Goal: Task Accomplishment & Management: Manage account settings

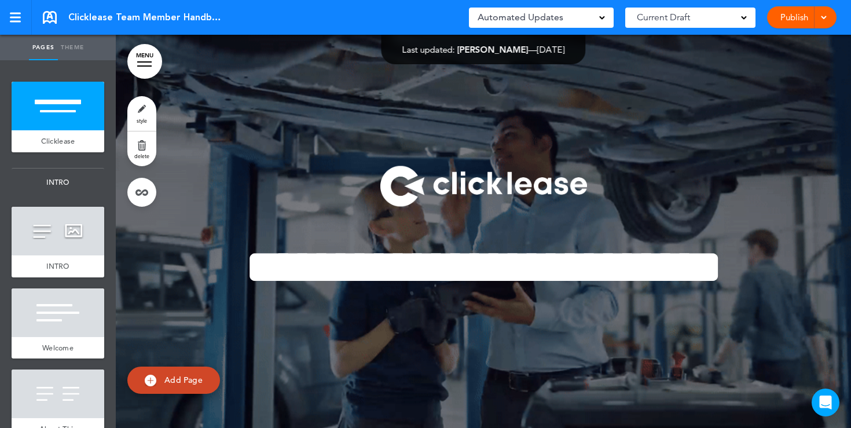
click at [799, 18] on link "Publish" at bounding box center [794, 17] width 36 height 22
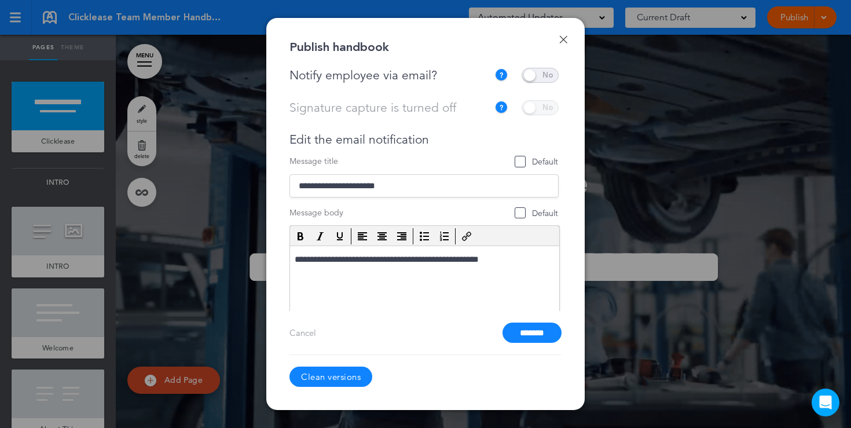
click at [537, 75] on span at bounding box center [540, 75] width 37 height 15
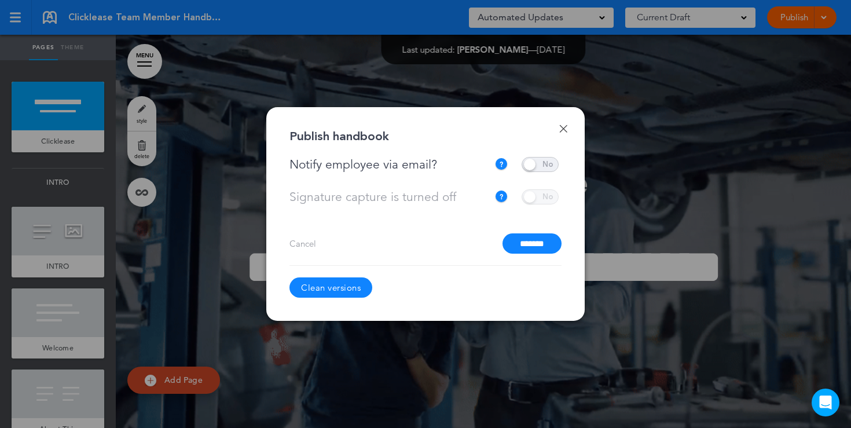
click at [534, 165] on span at bounding box center [540, 164] width 37 height 15
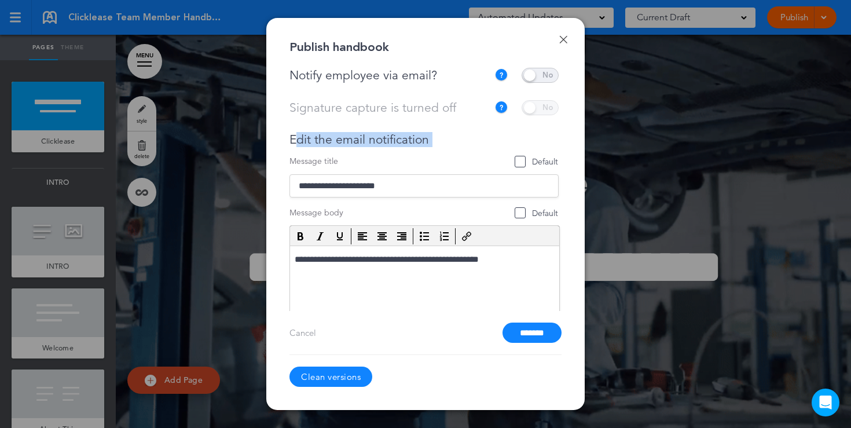
drag, startPoint x: 433, startPoint y: 147, endPoint x: 295, endPoint y: 133, distance: 139.1
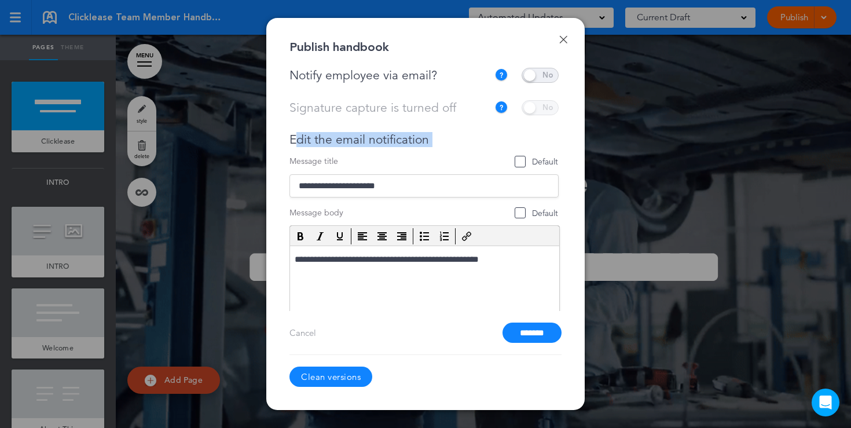
click at [295, 133] on div "**********" at bounding box center [424, 242] width 269 height 218
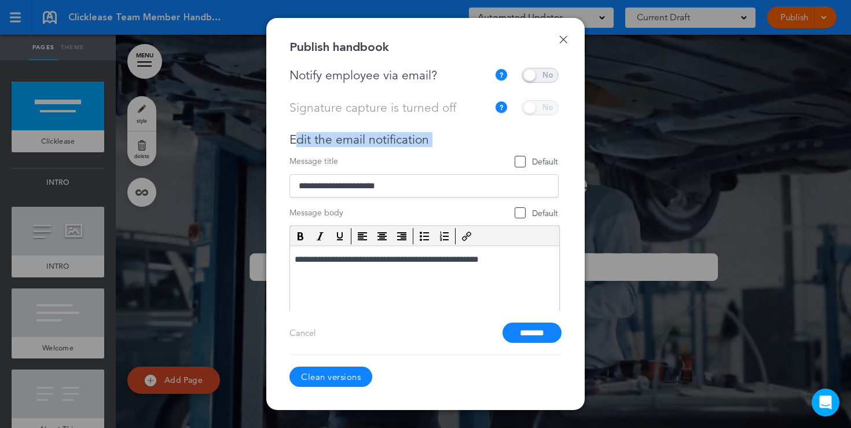
click at [562, 40] on link "Done" at bounding box center [564, 39] width 8 height 8
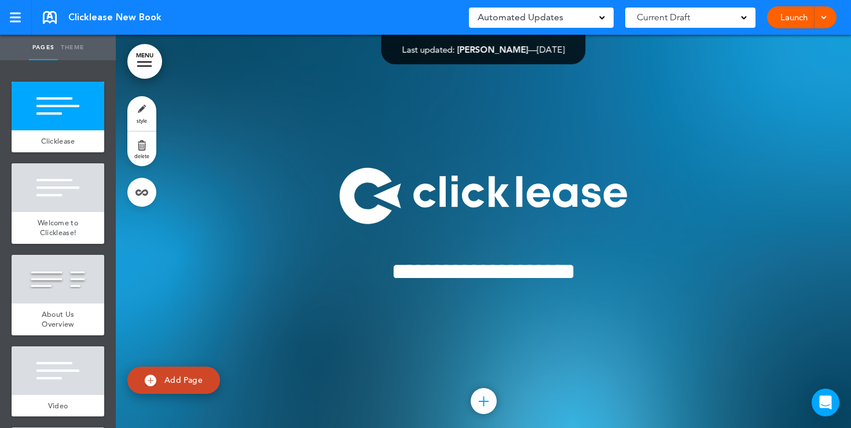
click at [744, 16] on span at bounding box center [744, 17] width 6 height 6
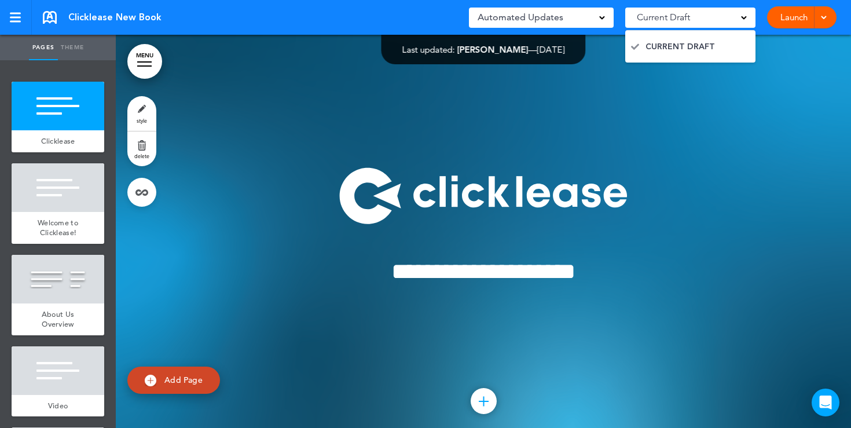
click at [693, 88] on div at bounding box center [484, 243] width 736 height 417
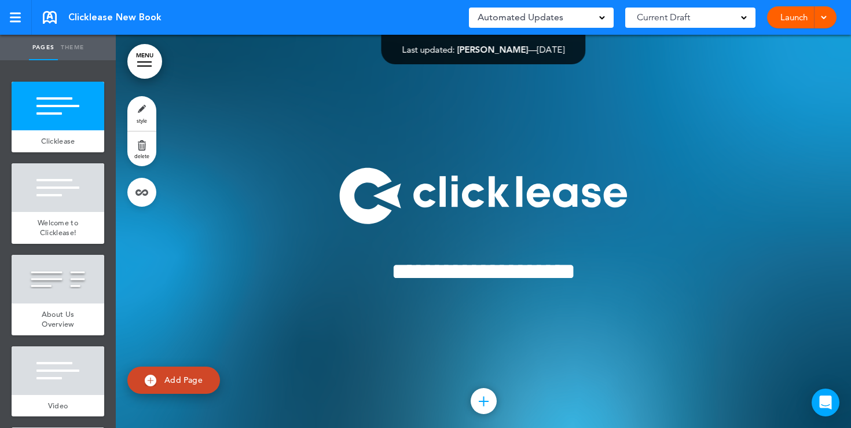
click at [141, 59] on link "MENU" at bounding box center [144, 61] width 35 height 35
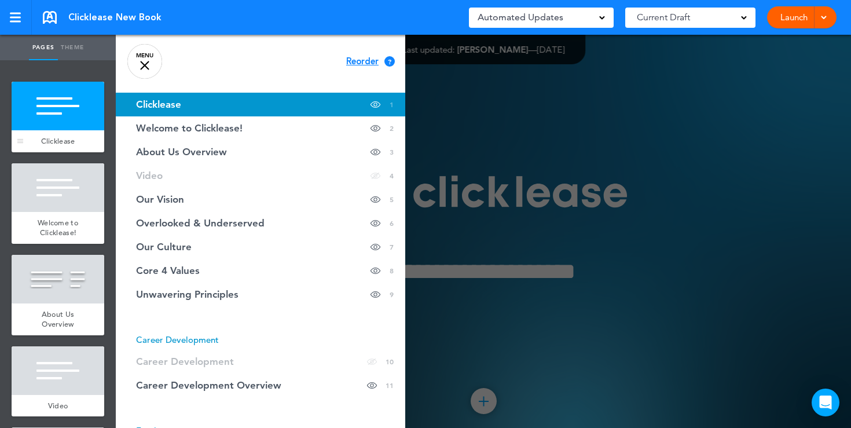
click at [37, 112] on div at bounding box center [58, 106] width 93 height 49
click at [28, 196] on div at bounding box center [20, 203] width 17 height 81
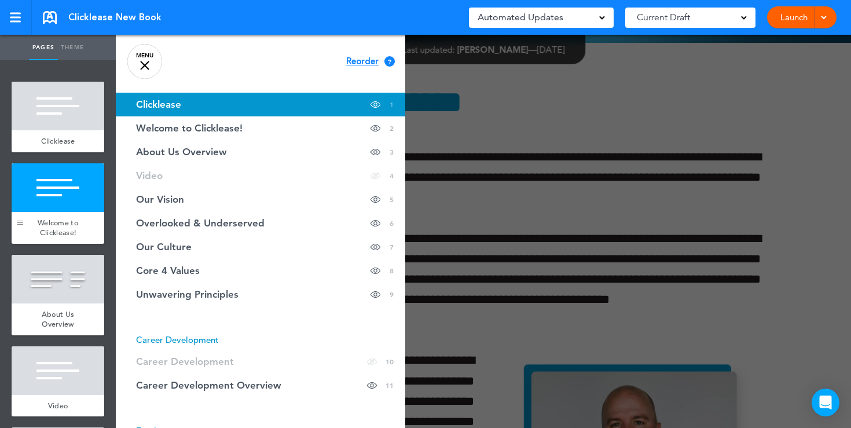
scroll to position [417, 0]
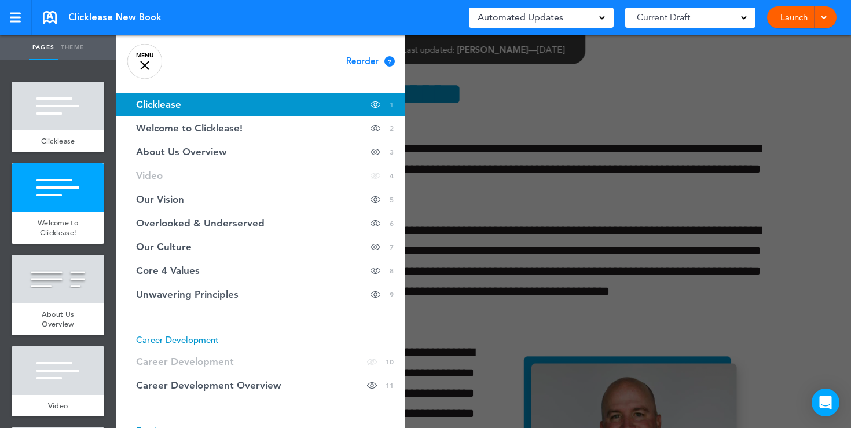
click at [148, 66] on link "MENU" at bounding box center [144, 61] width 35 height 35
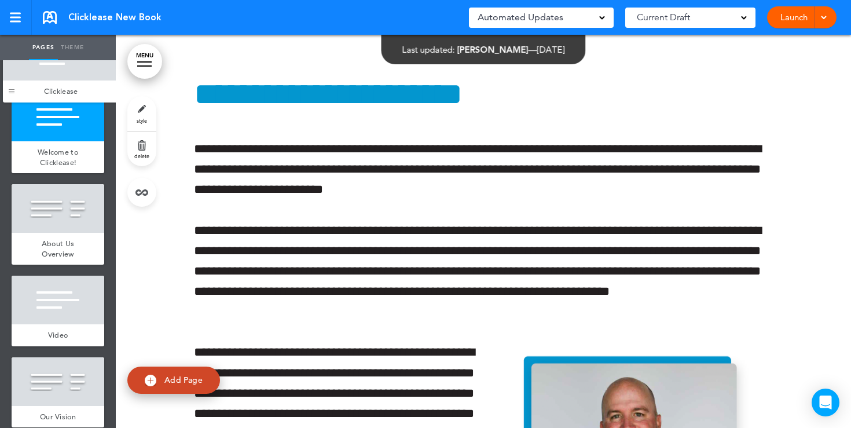
drag, startPoint x: 19, startPoint y: 143, endPoint x: 9, endPoint y: 93, distance: 51.2
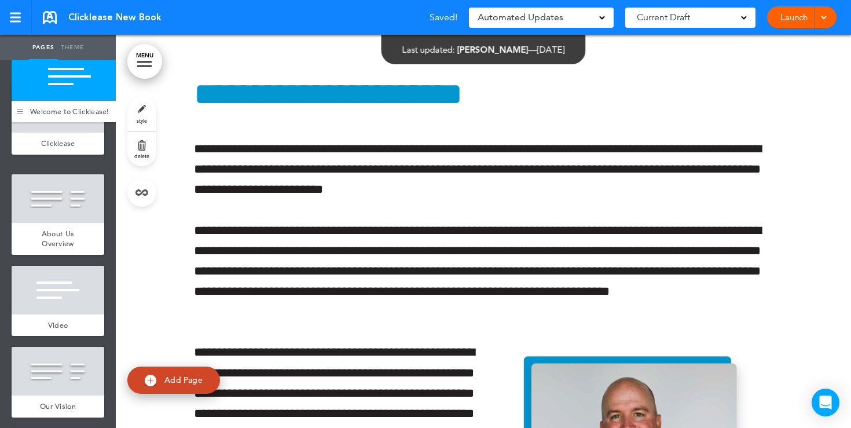
drag, startPoint x: 21, startPoint y: 220, endPoint x: 20, endPoint y: 105, distance: 114.7
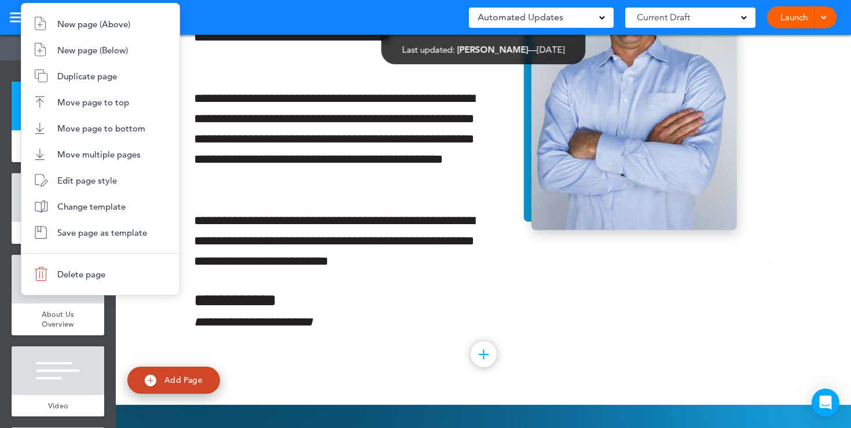
click at [242, 112] on div at bounding box center [425, 214] width 851 height 428
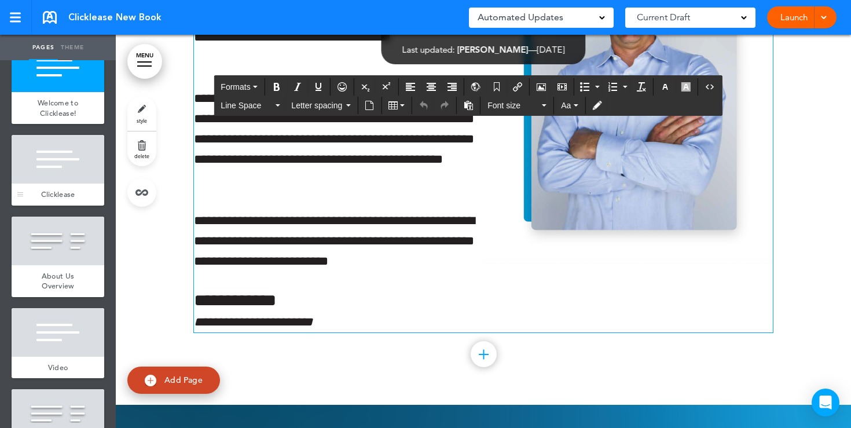
scroll to position [41, 0]
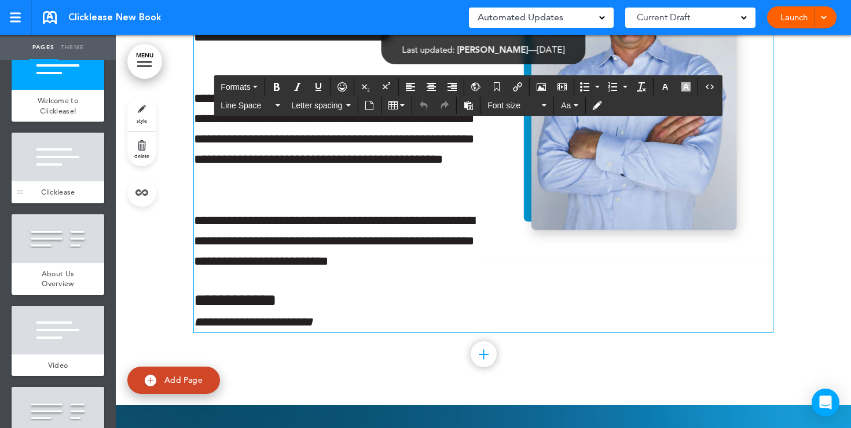
click at [71, 175] on div at bounding box center [58, 157] width 93 height 49
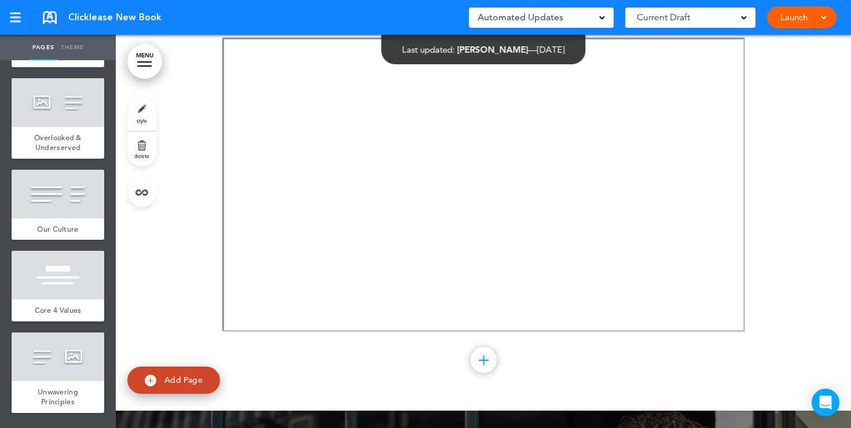
scroll to position [469, 0]
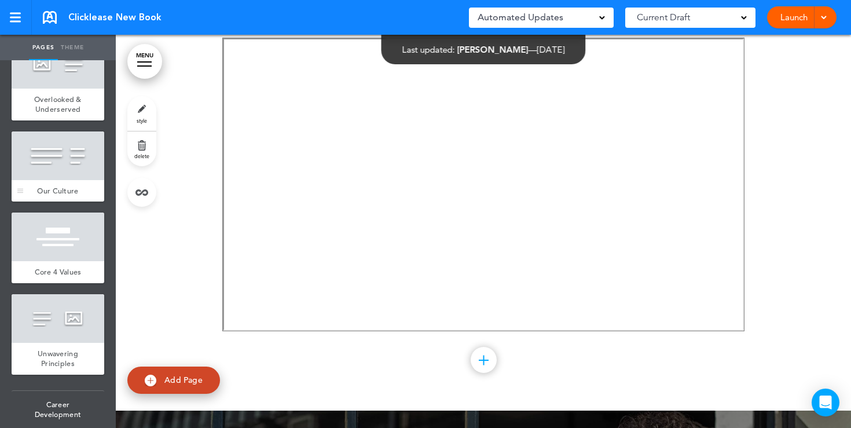
click at [83, 185] on div "Our Culture" at bounding box center [58, 191] width 93 height 22
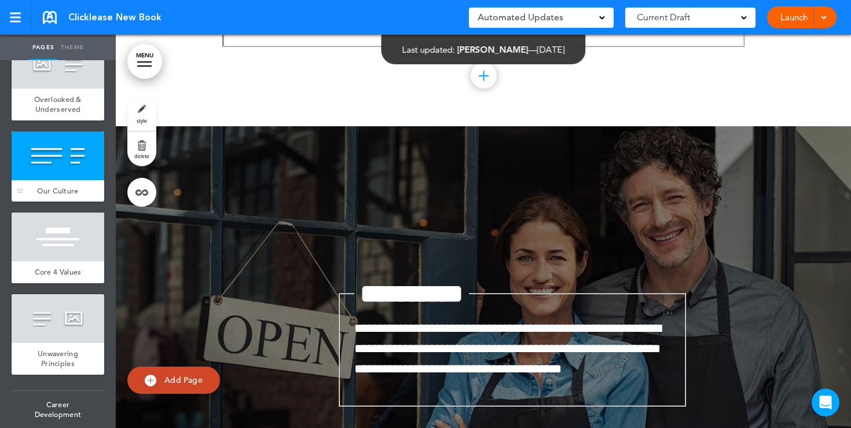
scroll to position [2872, 0]
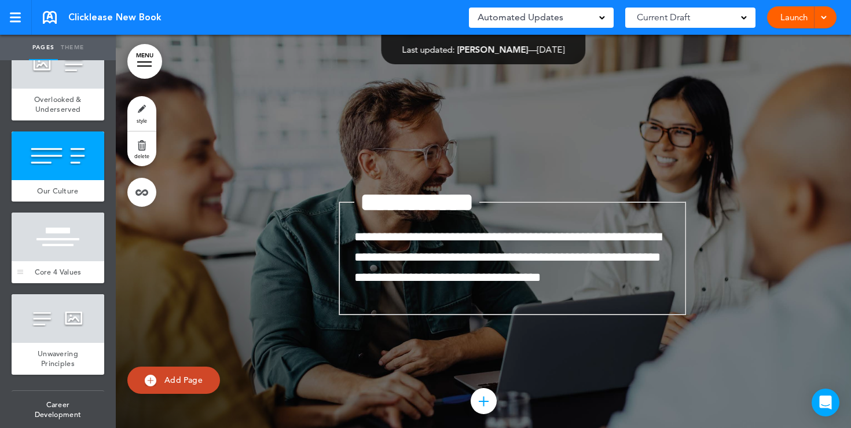
click at [78, 259] on div at bounding box center [58, 237] width 93 height 49
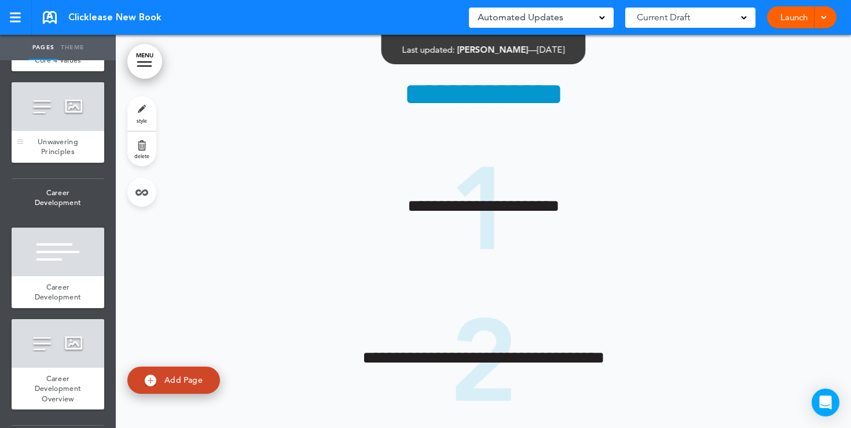
scroll to position [760, 0]
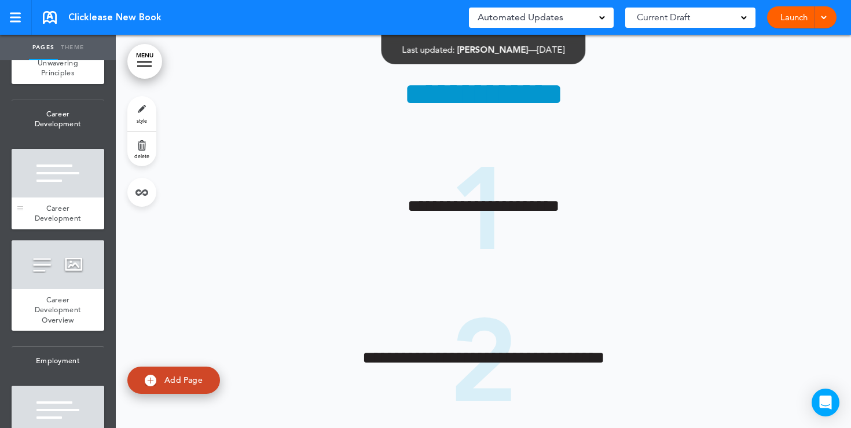
click at [53, 195] on div at bounding box center [58, 173] width 93 height 49
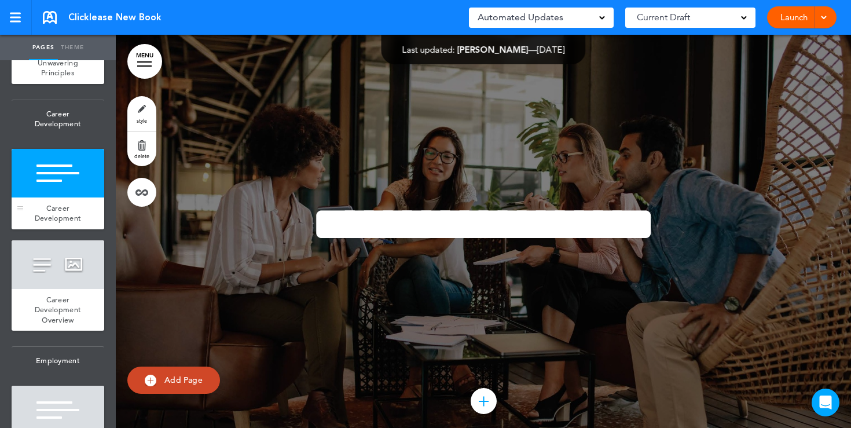
scroll to position [4665, 0]
click at [53, 268] on div at bounding box center [58, 264] width 93 height 49
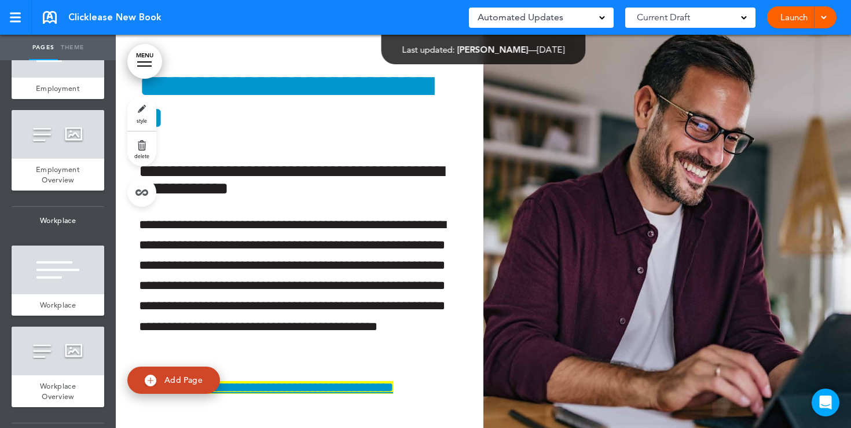
scroll to position [1127, 0]
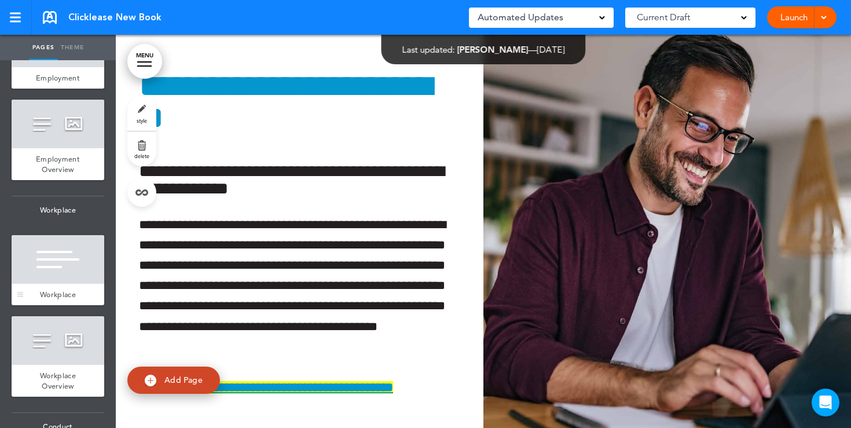
click at [74, 273] on div at bounding box center [58, 259] width 93 height 49
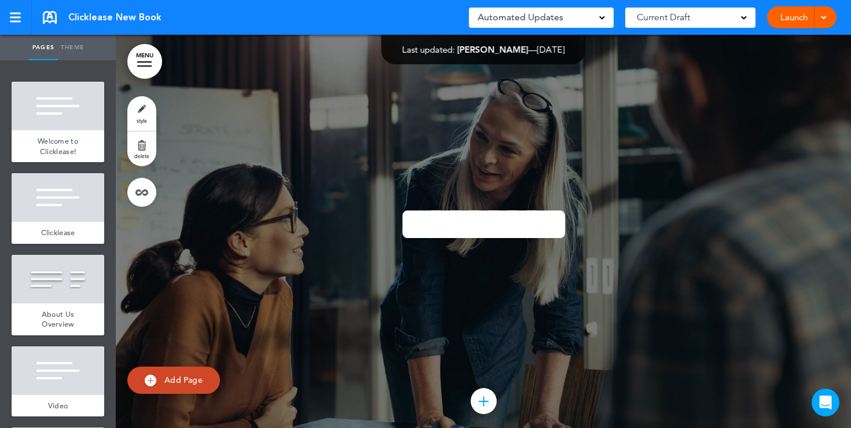
click at [152, 65] on link "MENU" at bounding box center [144, 61] width 35 height 35
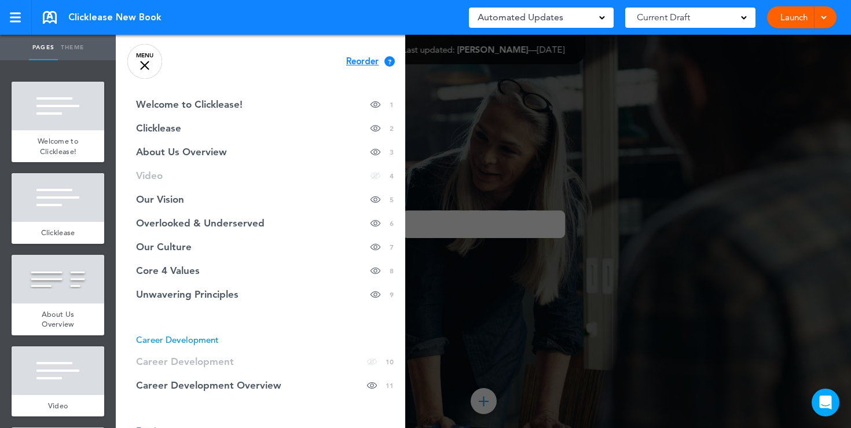
click at [480, 162] on div at bounding box center [541, 214] width 851 height 428
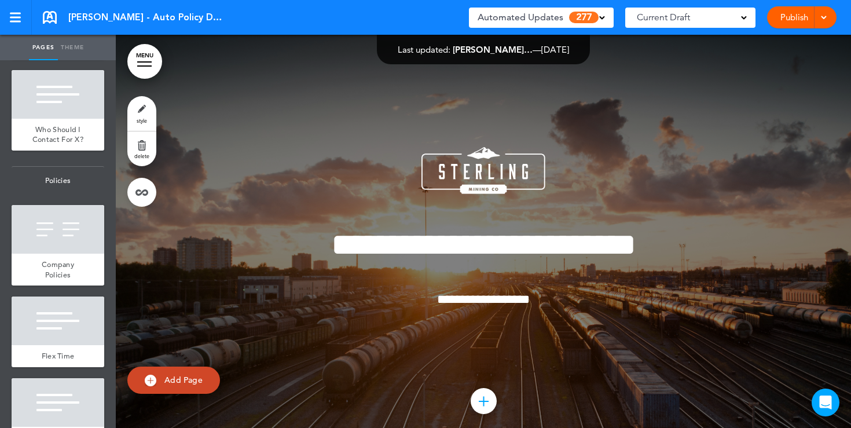
scroll to position [897, 0]
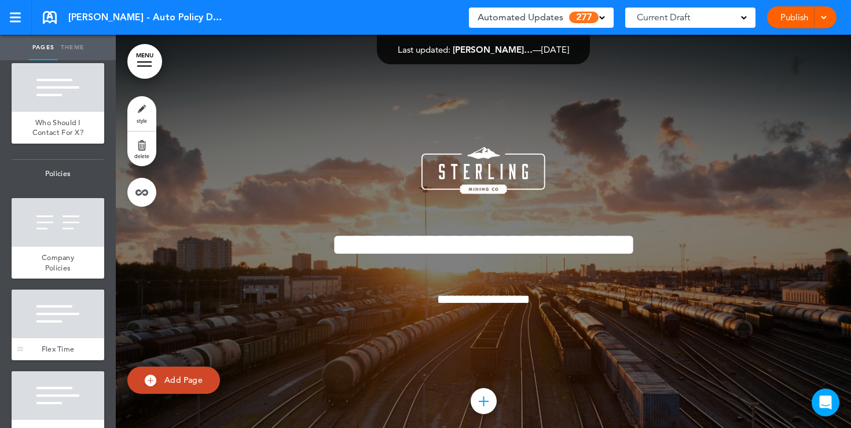
click at [56, 307] on div at bounding box center [58, 314] width 93 height 49
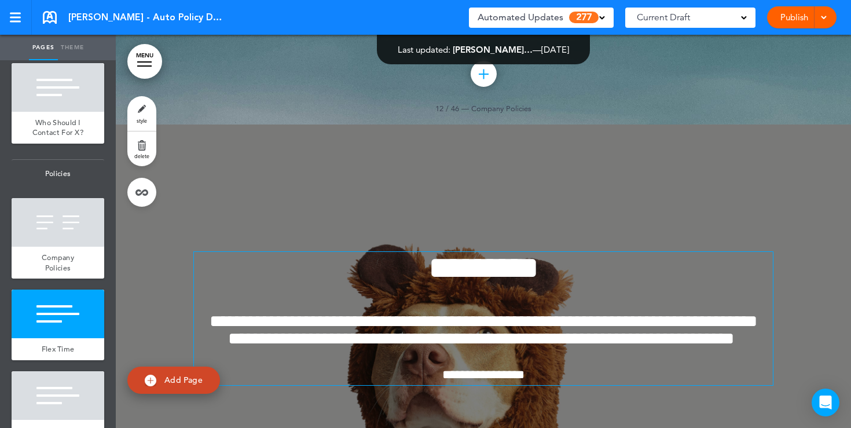
scroll to position [8157, 0]
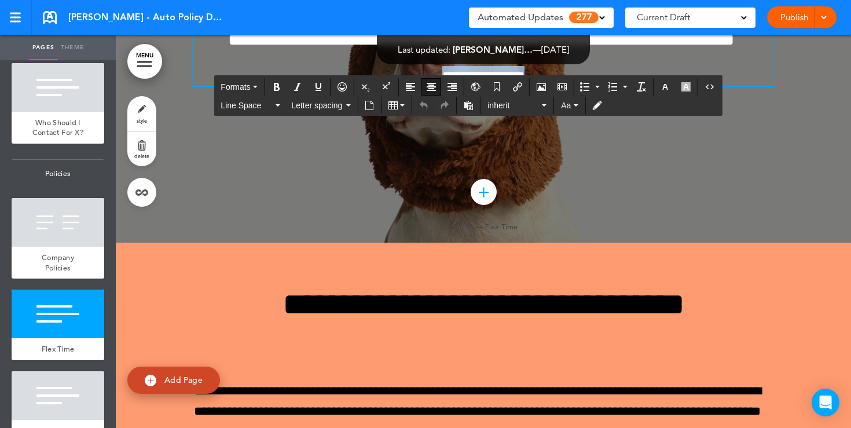
drag, startPoint x: 550, startPoint y: 292, endPoint x: 419, endPoint y: 290, distance: 130.4
click at [419, 86] on p "**********" at bounding box center [483, 76] width 579 height 20
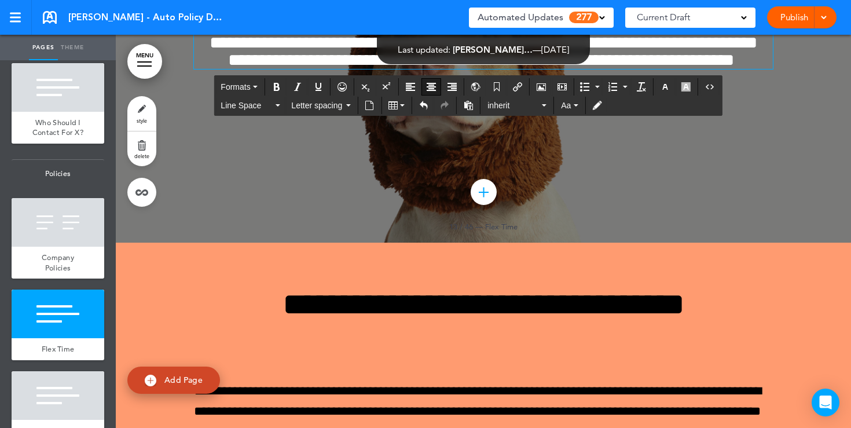
scroll to position [8177, 0]
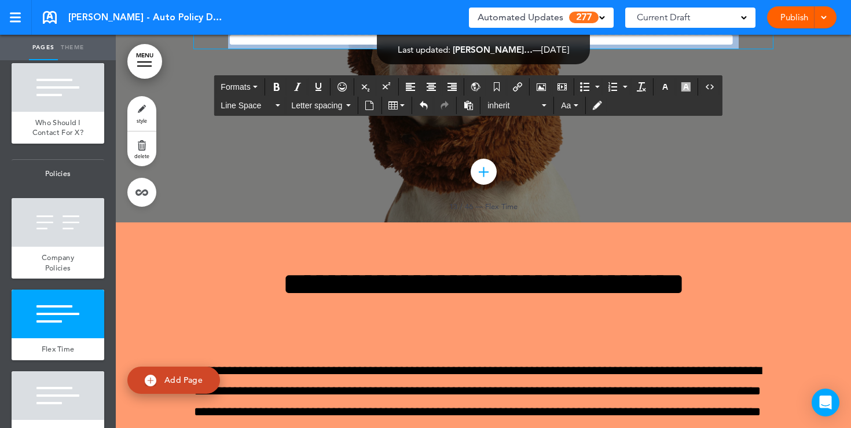
drag, startPoint x: 522, startPoint y: 261, endPoint x: 401, endPoint y: 181, distance: 145.9
click at [401, 49] on div "**********" at bounding box center [483, 1] width 579 height 96
click at [665, 90] on icon "button" at bounding box center [665, 86] width 9 height 9
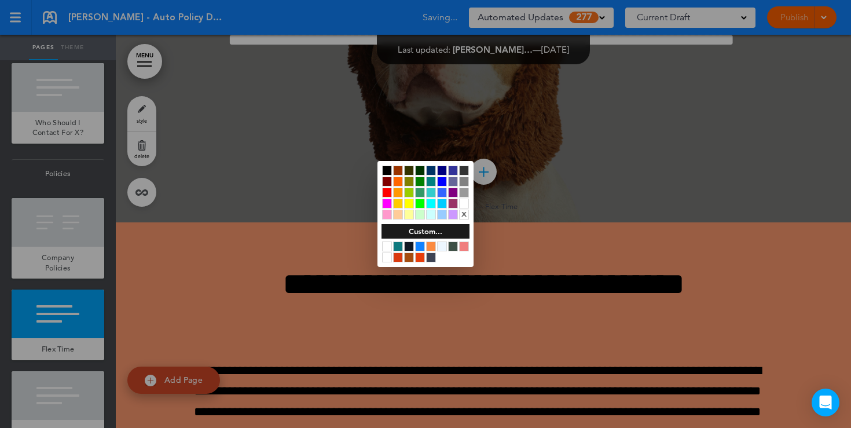
click at [463, 202] on div at bounding box center [464, 204] width 10 height 10
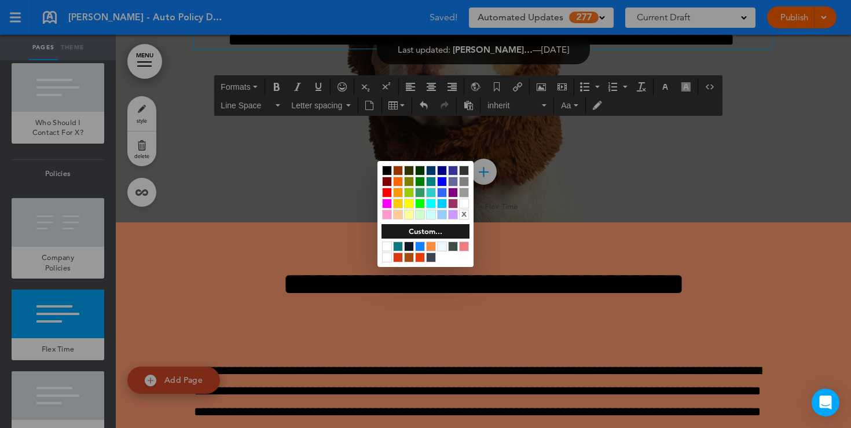
click at [389, 169] on div at bounding box center [387, 171] width 10 height 10
click at [143, 113] on div at bounding box center [425, 214] width 851 height 428
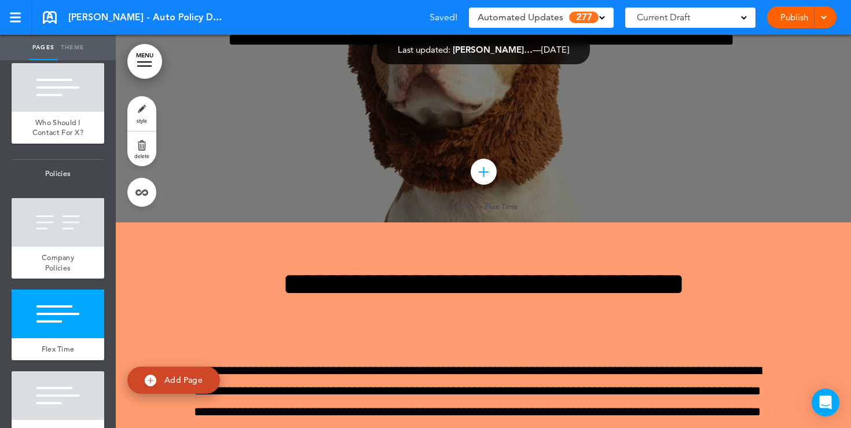
click at [138, 112] on link "style" at bounding box center [141, 113] width 29 height 35
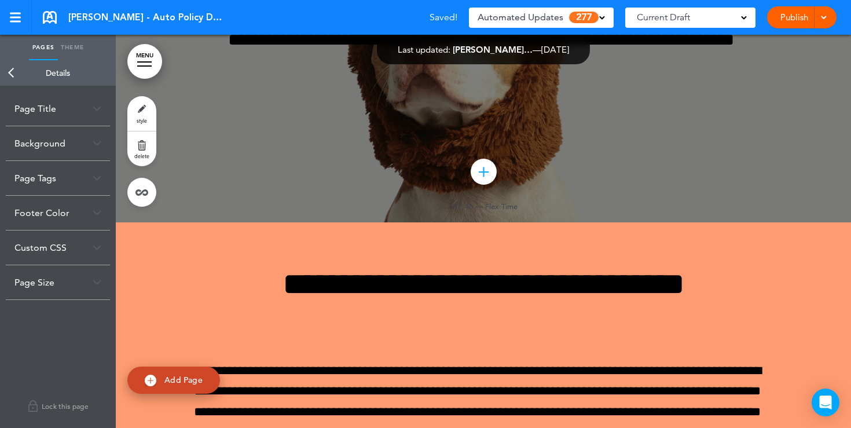
click at [98, 149] on div "Background" at bounding box center [58, 143] width 104 height 34
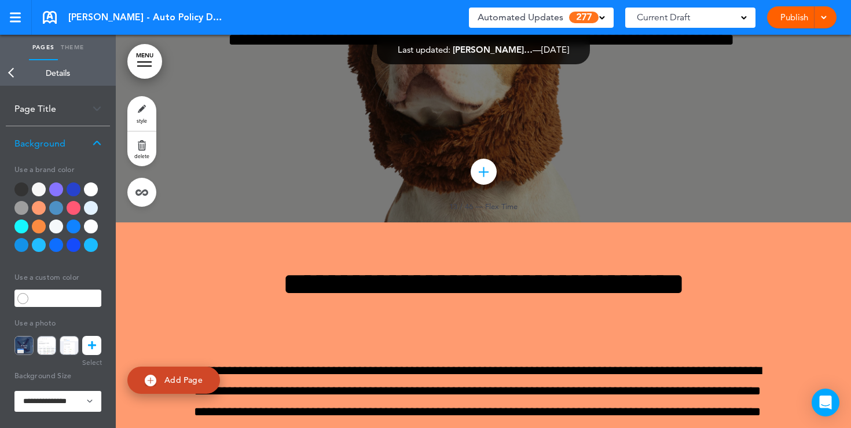
click at [93, 188] on div at bounding box center [91, 189] width 14 height 14
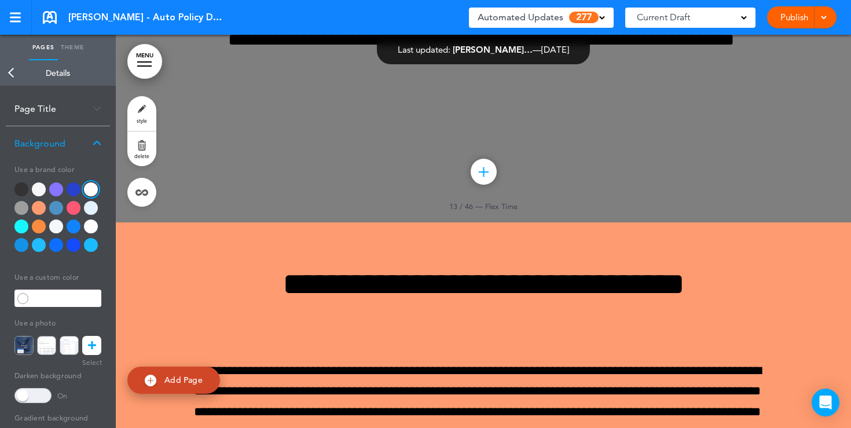
click at [35, 395] on span at bounding box center [32, 395] width 37 height 15
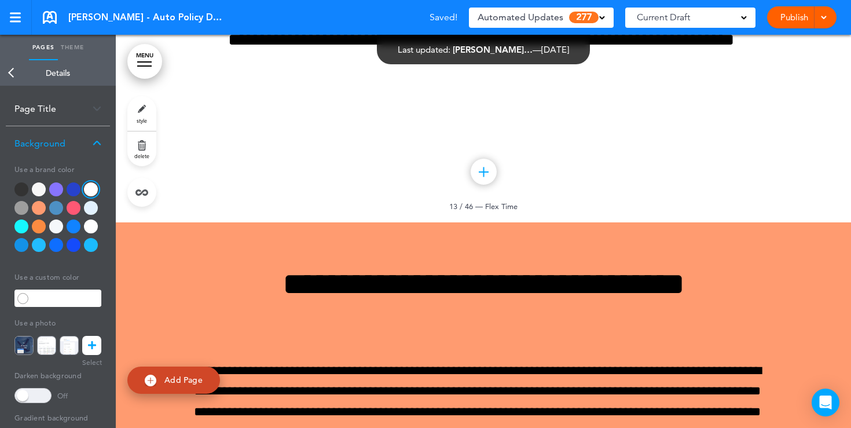
click at [417, 118] on div "**********" at bounding box center [483, 14] width 579 height 209
click at [734, 48] on span at bounding box center [736, 39] width 5 height 17
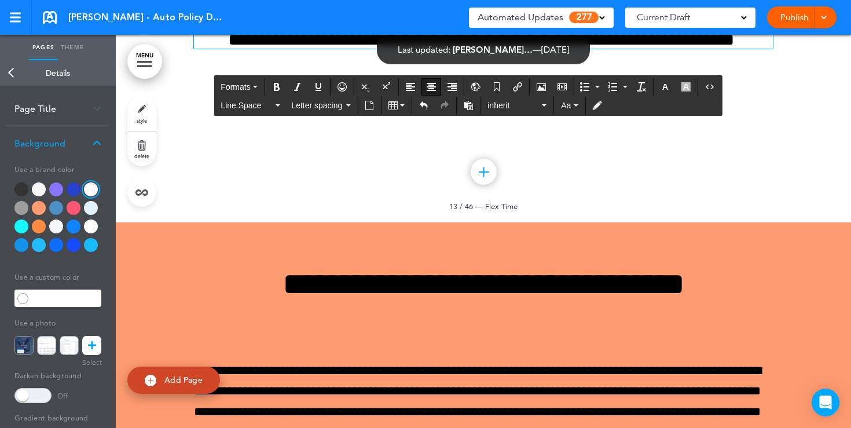
scroll to position [8160, 0]
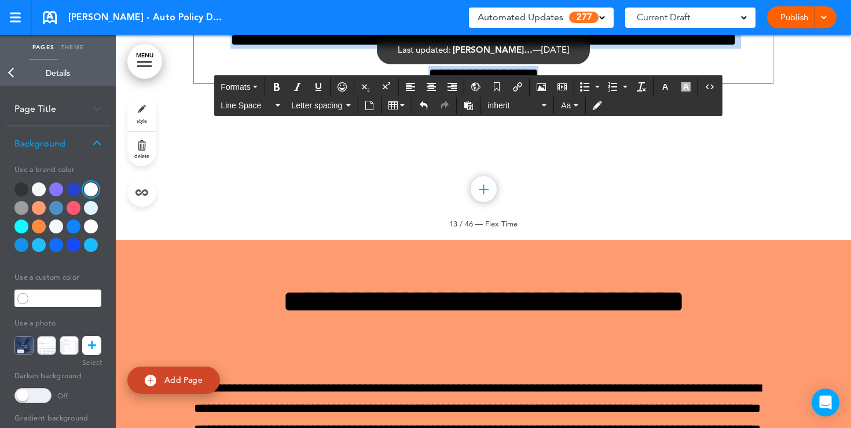
drag, startPoint x: 557, startPoint y: 292, endPoint x: 363, endPoint y: 168, distance: 230.1
click at [365, 83] on div "**********" at bounding box center [483, 18] width 579 height 130
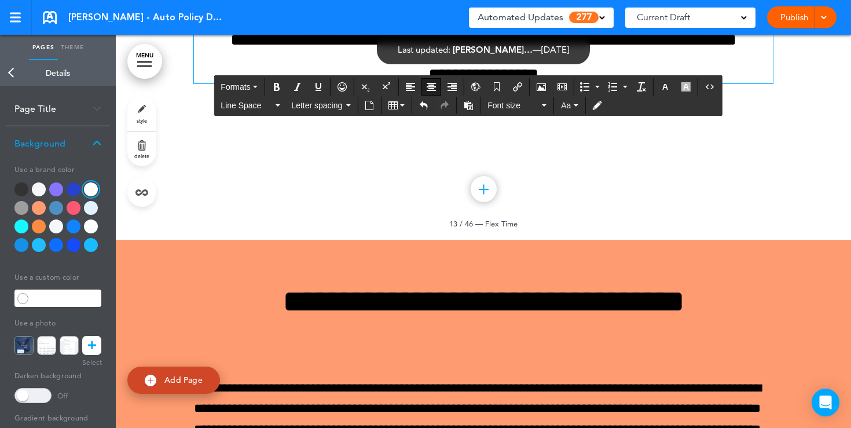
click at [42, 208] on div at bounding box center [39, 208] width 14 height 14
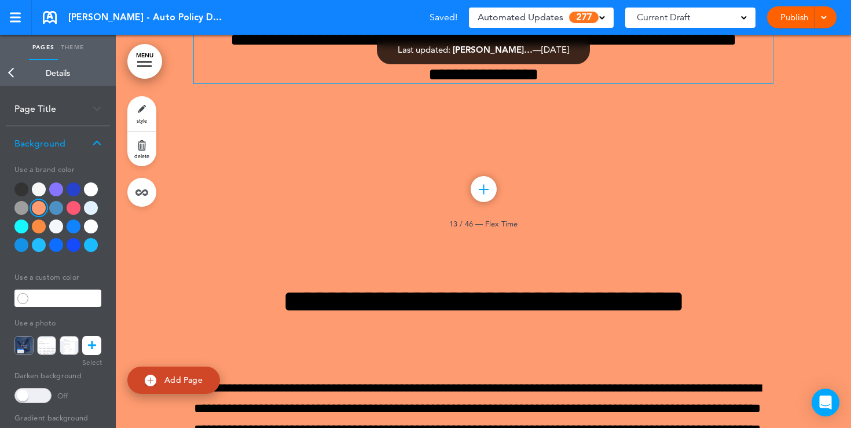
click at [60, 210] on div at bounding box center [56, 208] width 14 height 14
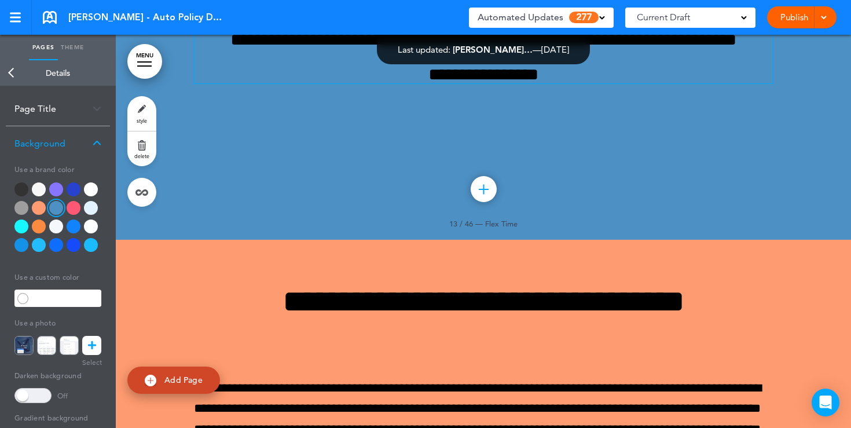
click at [783, 21] on link "Publish" at bounding box center [794, 17] width 36 height 22
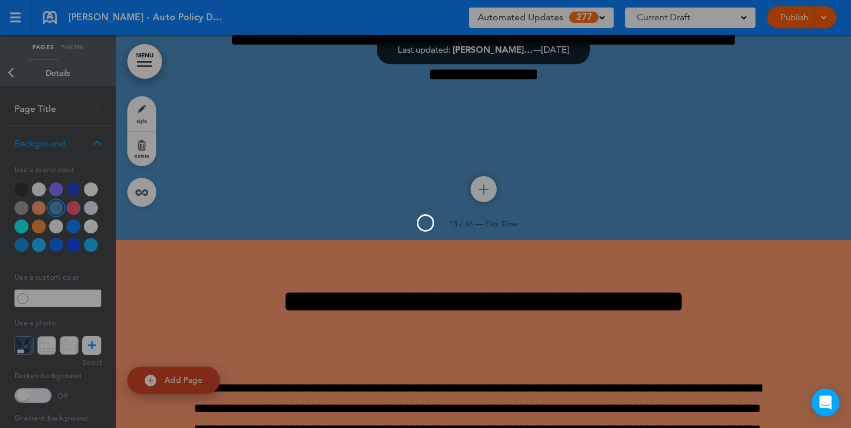
scroll to position [0, 0]
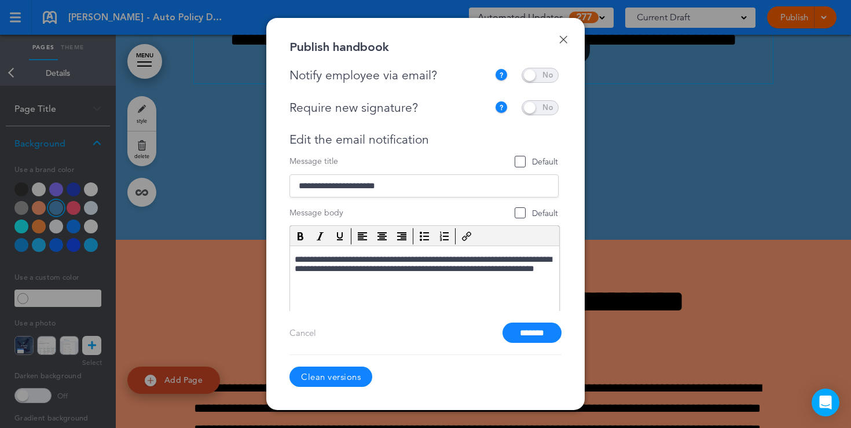
click at [565, 41] on link "Done" at bounding box center [564, 39] width 8 height 8
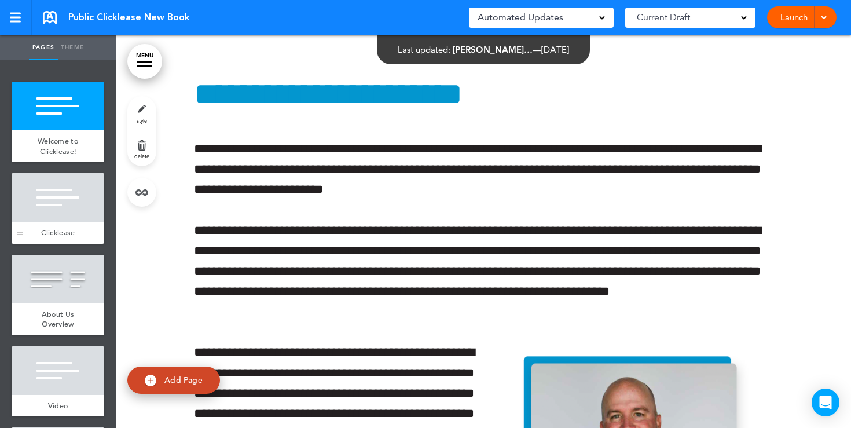
click at [69, 198] on div at bounding box center [58, 197] width 93 height 49
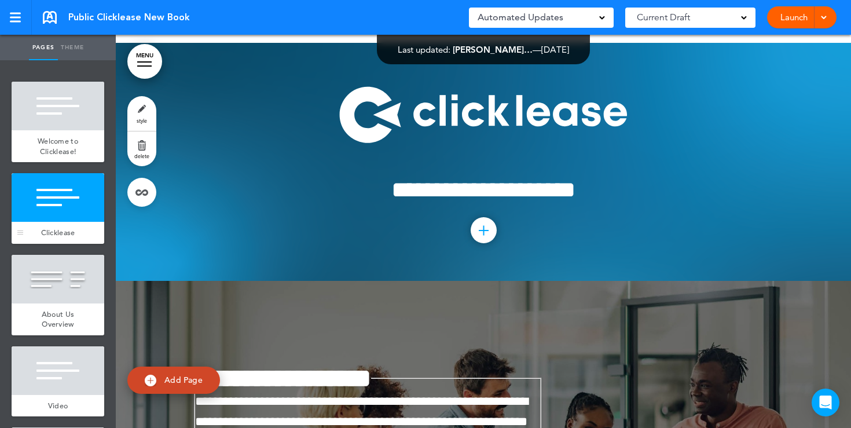
scroll to position [787, 0]
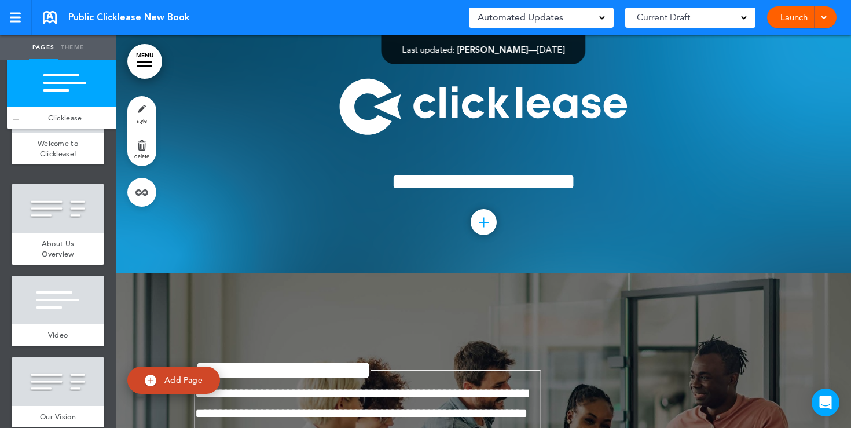
drag, startPoint x: 21, startPoint y: 229, endPoint x: 16, endPoint y: 107, distance: 122.3
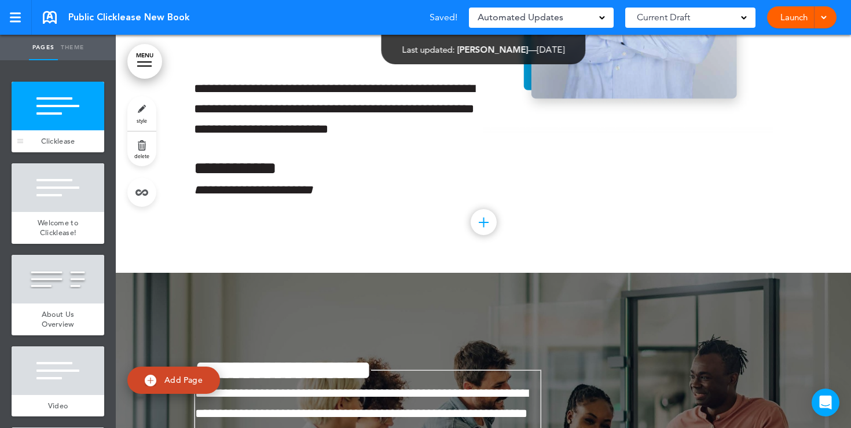
click at [57, 115] on div at bounding box center [58, 106] width 93 height 49
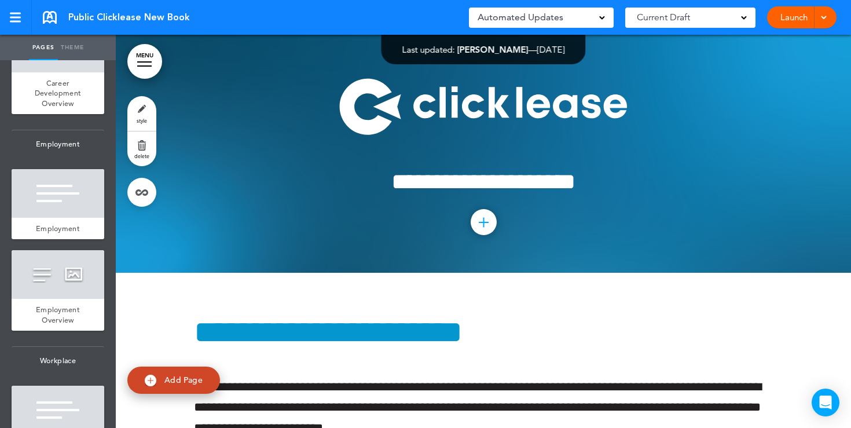
scroll to position [1003, 0]
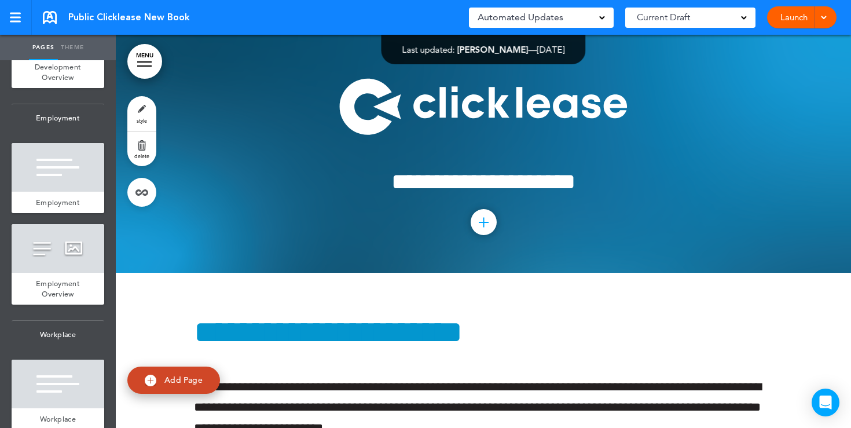
click at [57, 67] on span "Career Development Overview" at bounding box center [58, 67] width 46 height 30
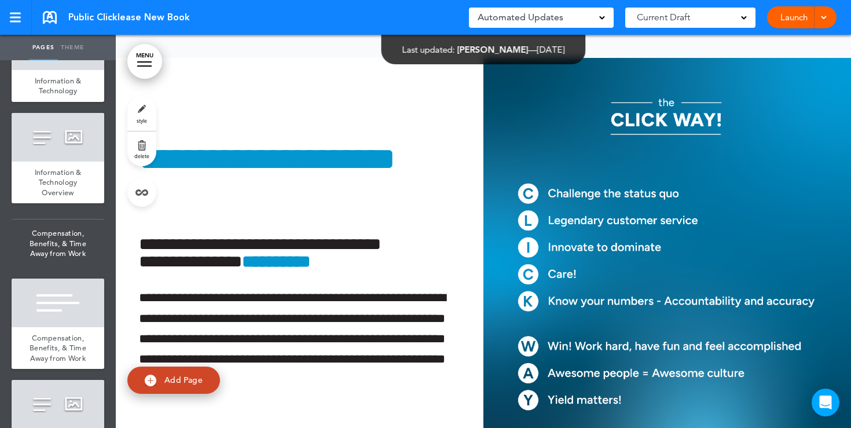
scroll to position [2476, 0]
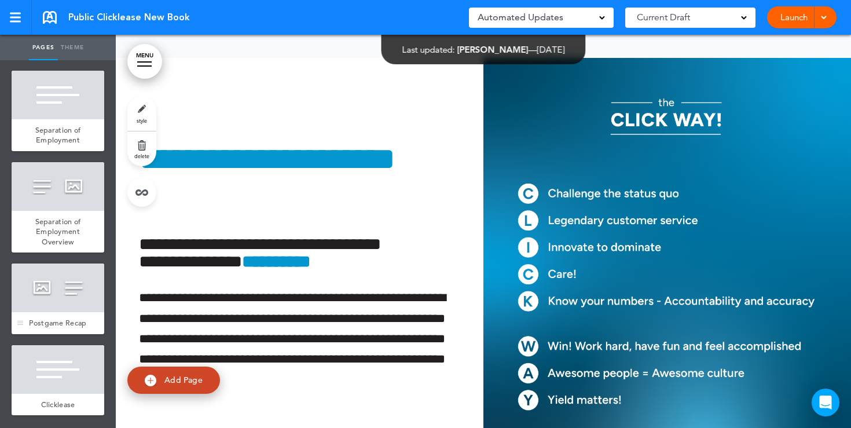
click at [57, 292] on div at bounding box center [58, 288] width 93 height 49
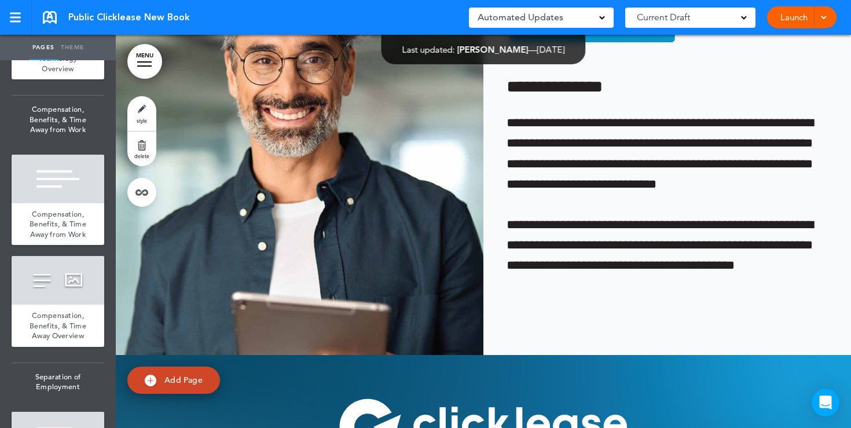
scroll to position [2134, 0]
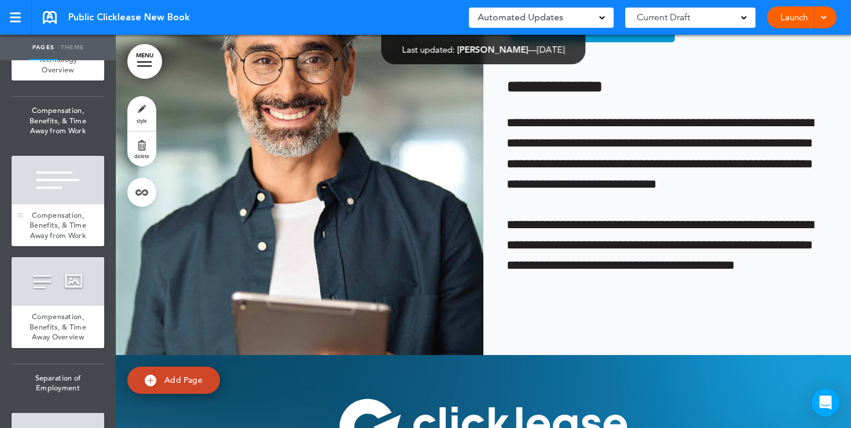
click at [63, 184] on div at bounding box center [58, 180] width 93 height 49
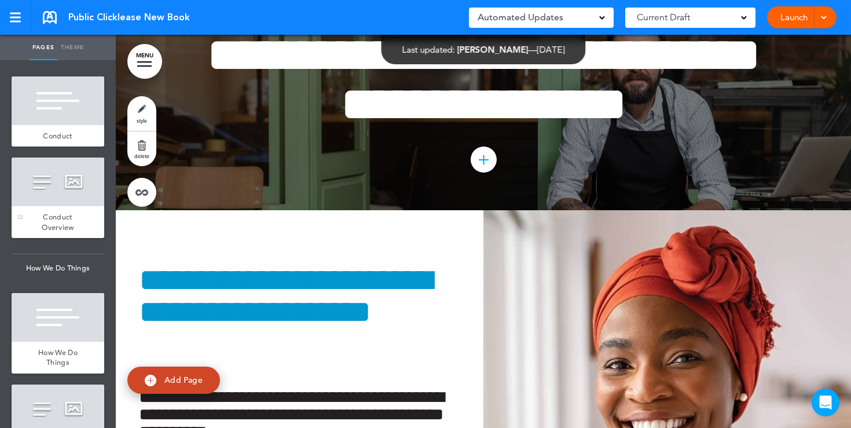
scroll to position [1492, 0]
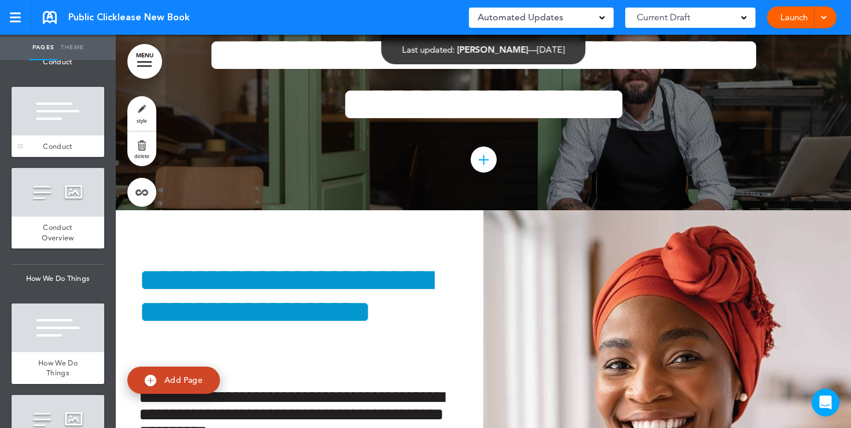
click at [67, 120] on div at bounding box center [58, 111] width 93 height 49
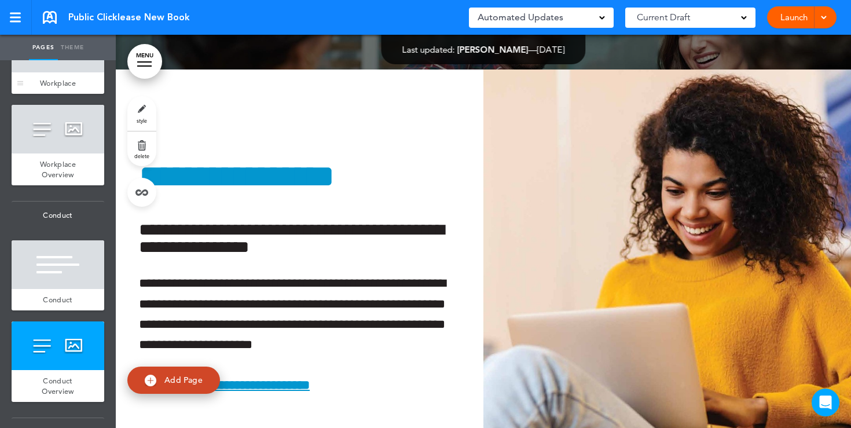
scroll to position [1284, 0]
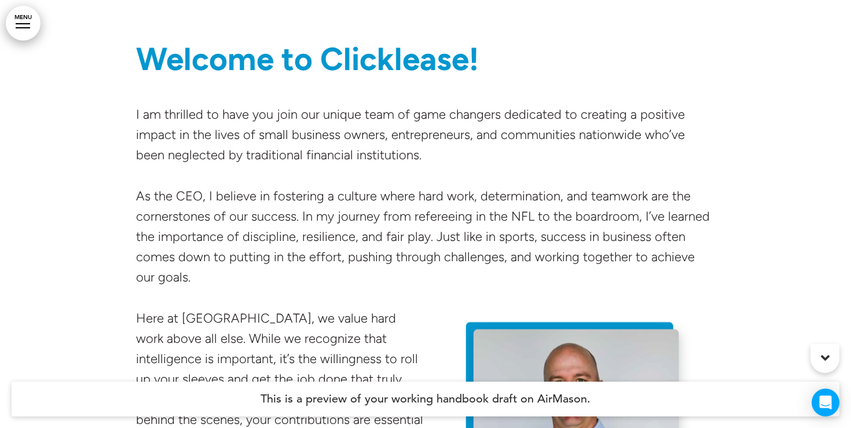
click at [19, 21] on link "MENU" at bounding box center [23, 23] width 35 height 35
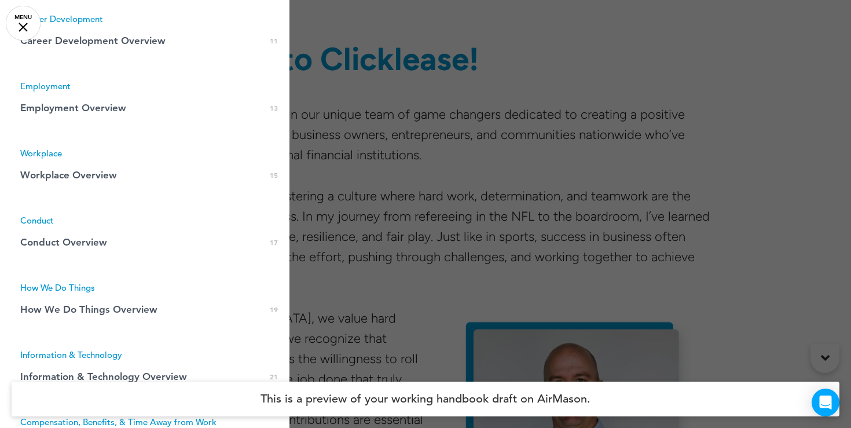
scroll to position [383, 0]
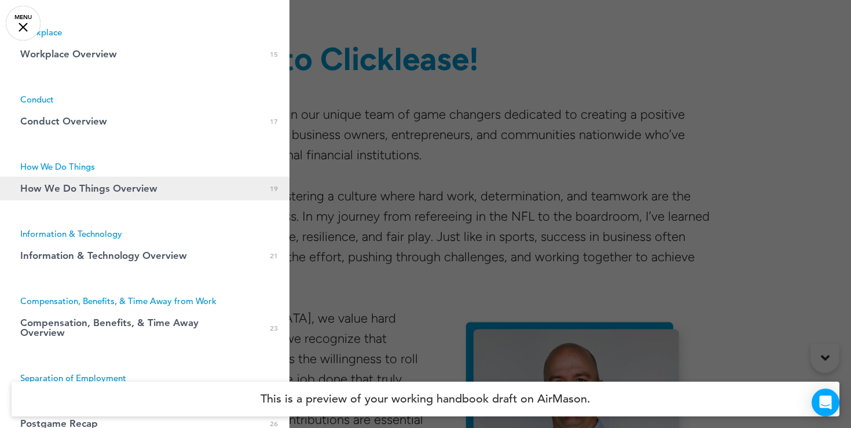
click at [82, 189] on span "How We Do Things Overview" at bounding box center [88, 189] width 137 height 10
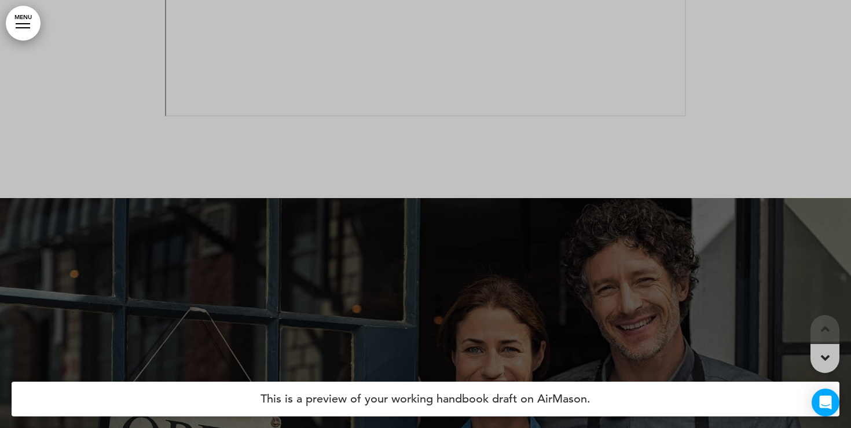
scroll to position [8608, 0]
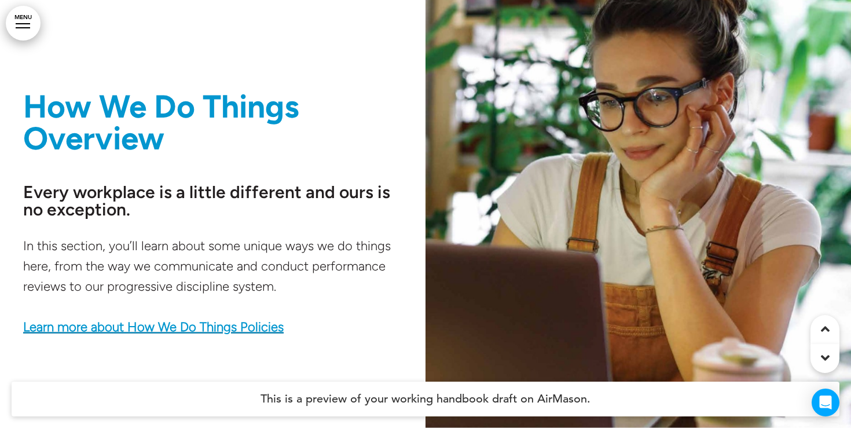
click at [186, 326] on link "Learn more about How We Do Things Policies﻿" at bounding box center [153, 327] width 261 height 16
click at [151, 327] on link "Learn more about How We Do Things Policies﻿" at bounding box center [153, 327] width 261 height 16
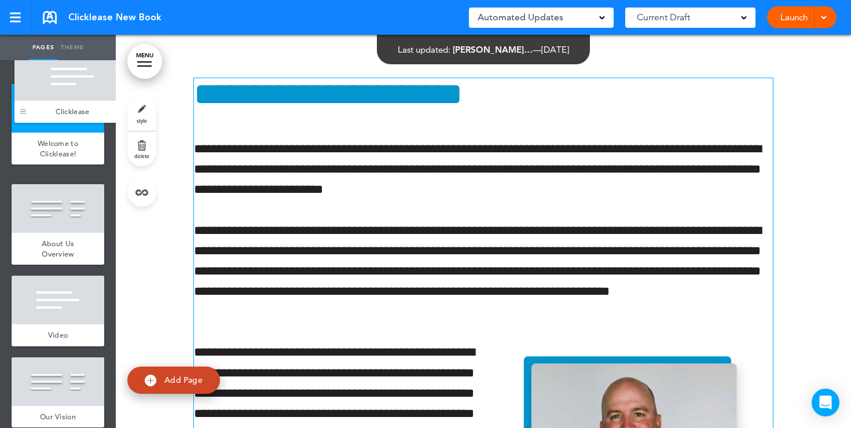
drag, startPoint x: 20, startPoint y: 231, endPoint x: 22, endPoint y: 107, distance: 124.0
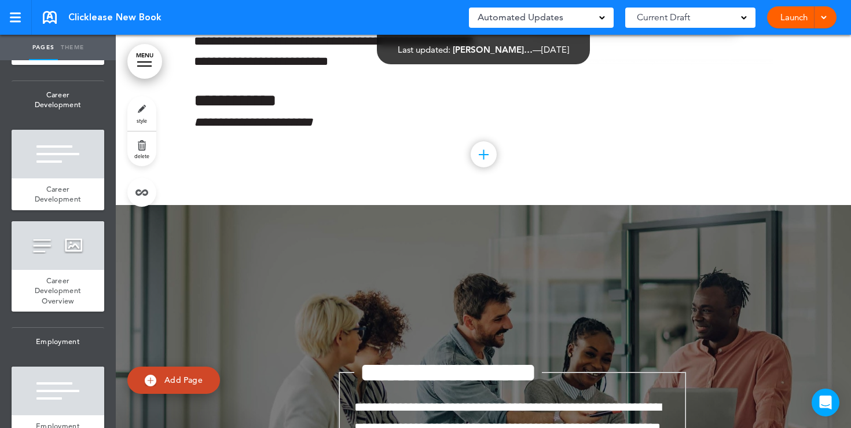
scroll to position [780, 0]
click at [75, 266] on div at bounding box center [58, 245] width 93 height 49
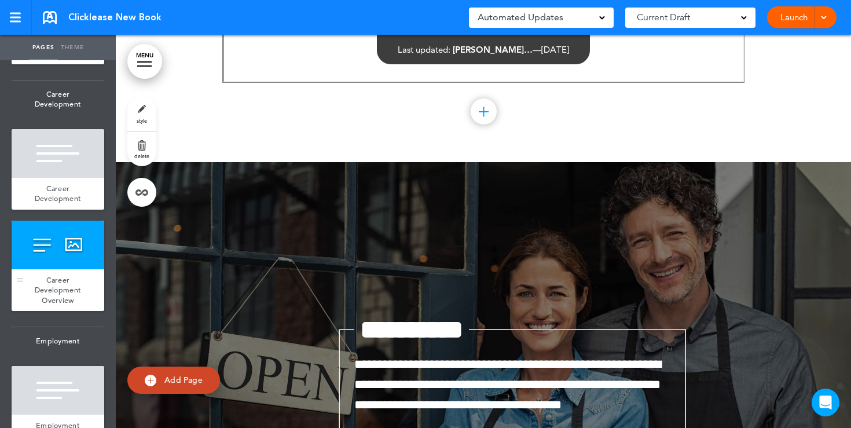
scroll to position [5082, 0]
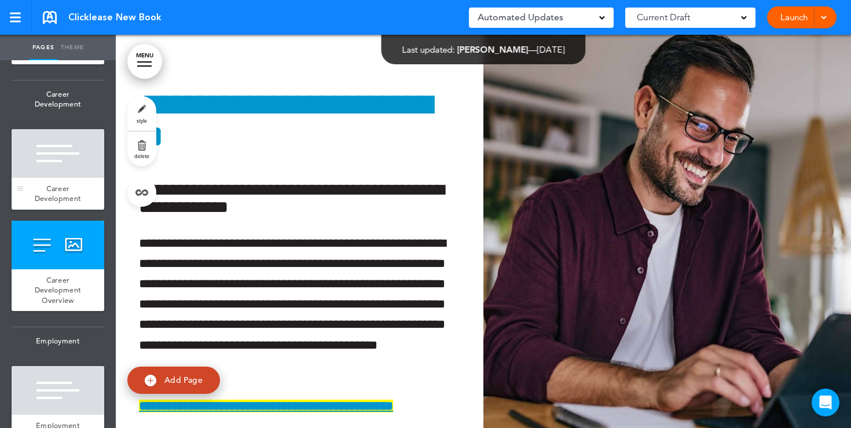
click at [77, 178] on div "Career Development" at bounding box center [58, 194] width 93 height 32
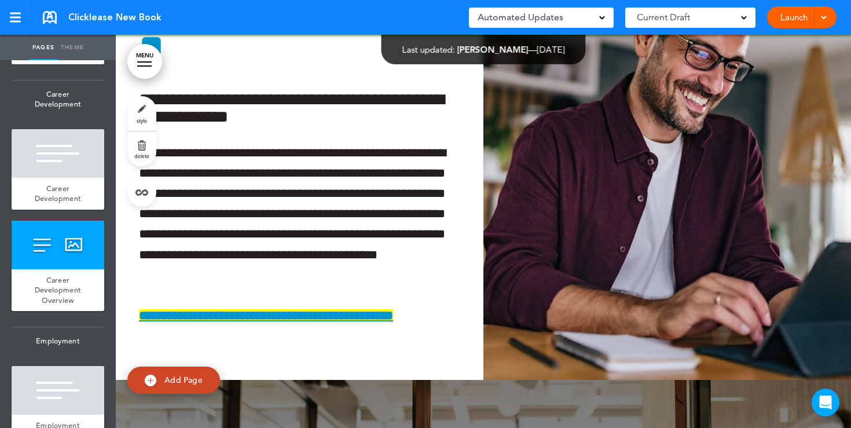
scroll to position [5159, 0]
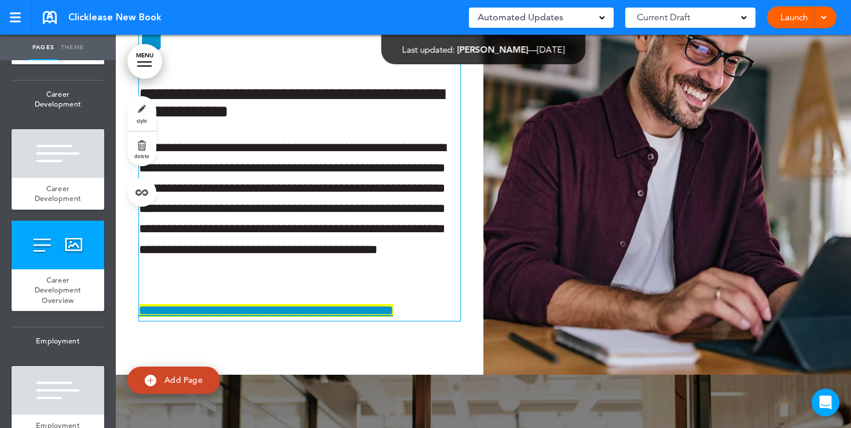
click at [261, 314] on span "**********" at bounding box center [266, 310] width 254 height 13
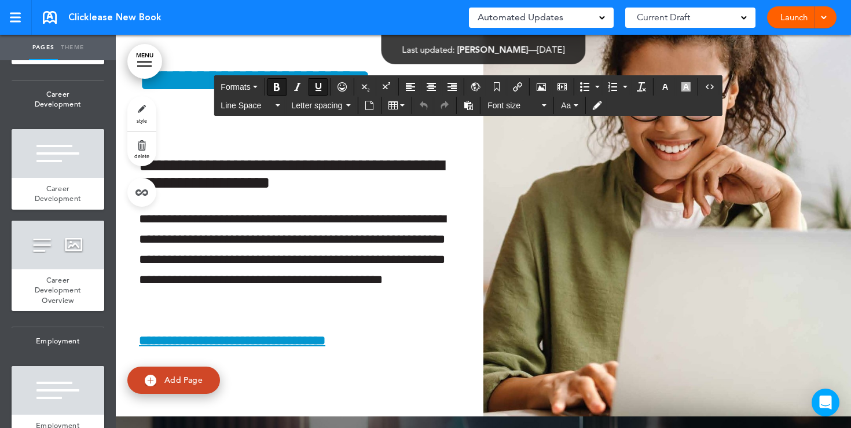
scroll to position [5975, 0]
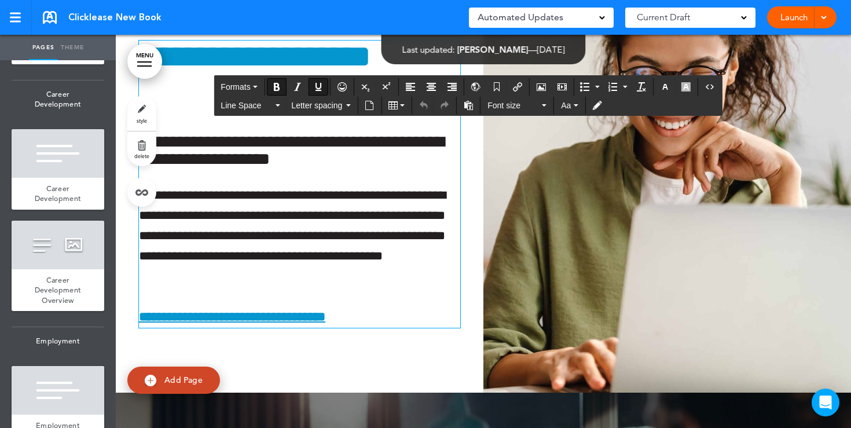
click at [322, 316] on link "**********" at bounding box center [232, 316] width 187 height 13
click at [521, 93] on button "Insert/edit airmason link" at bounding box center [518, 87] width 19 height 16
type input "**********"
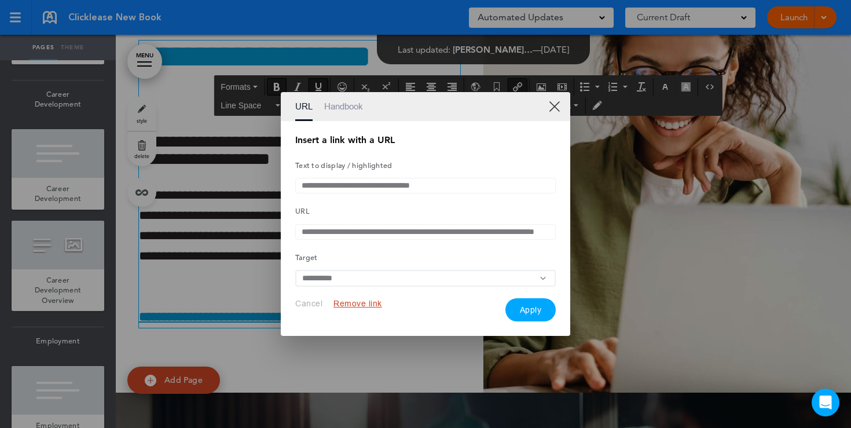
click at [553, 101] on link "XX" at bounding box center [554, 106] width 11 height 11
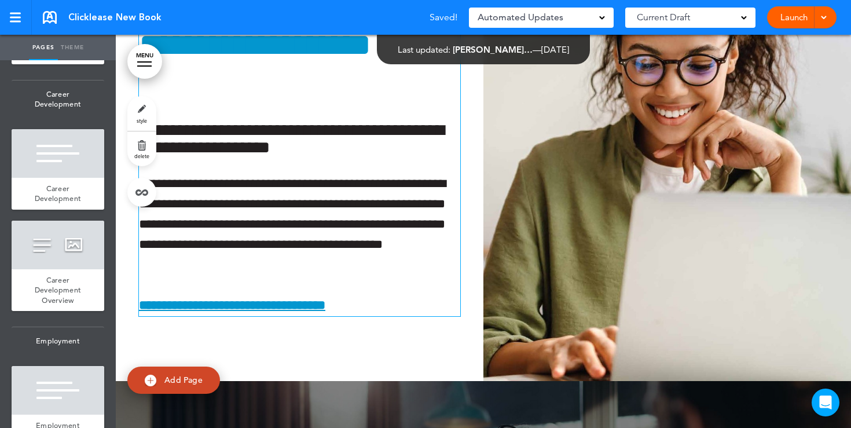
scroll to position [5994, 0]
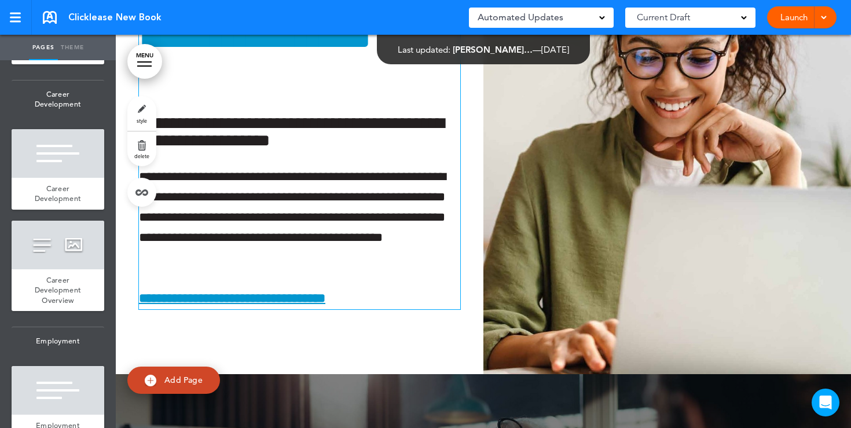
click at [320, 299] on link "**********" at bounding box center [232, 298] width 187 height 13
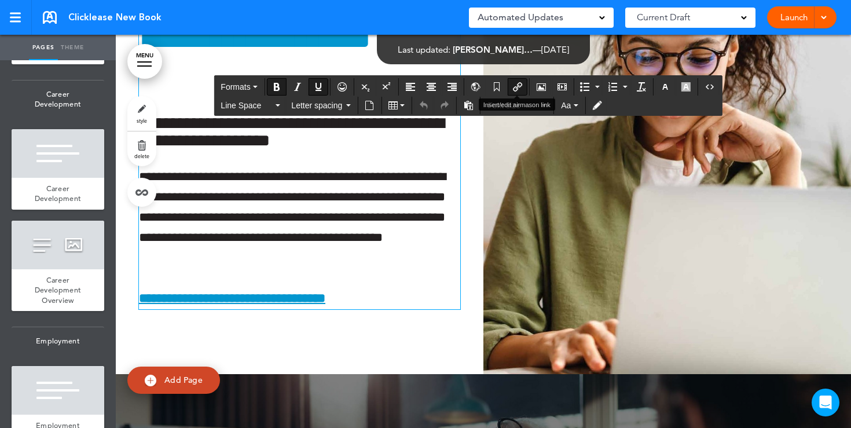
click at [517, 92] on button "Insert/edit airmason link" at bounding box center [518, 87] width 19 height 16
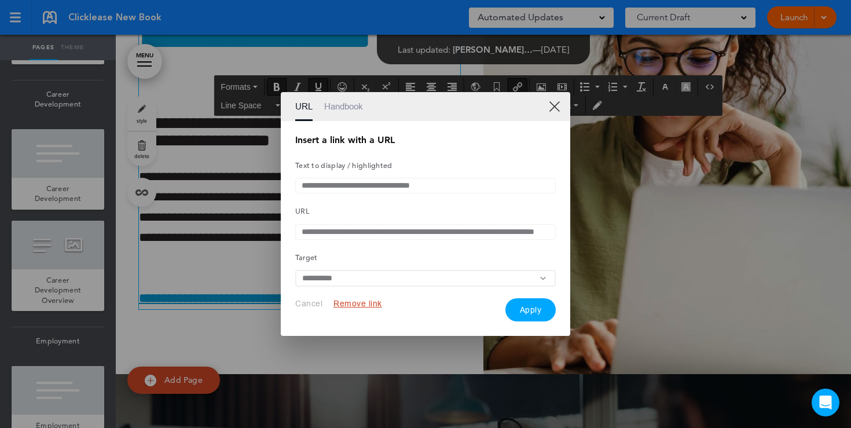
click at [486, 229] on input "**********" at bounding box center [425, 232] width 261 height 16
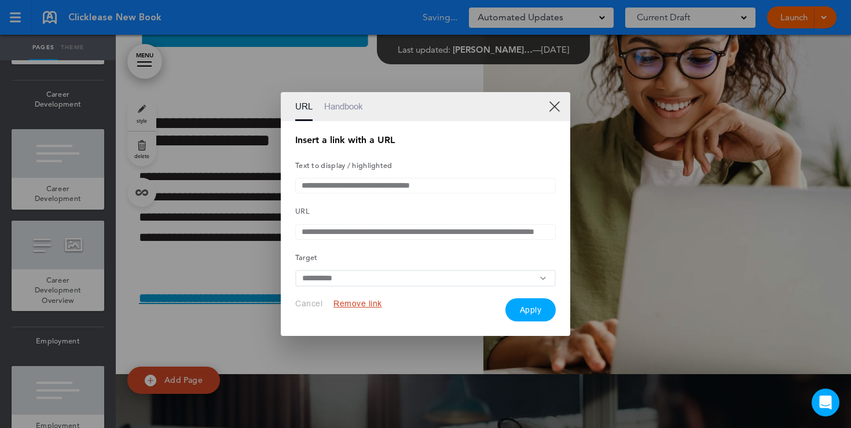
click at [486, 229] on input "**********" at bounding box center [425, 232] width 261 height 16
click at [555, 103] on link "XX" at bounding box center [554, 106] width 11 height 11
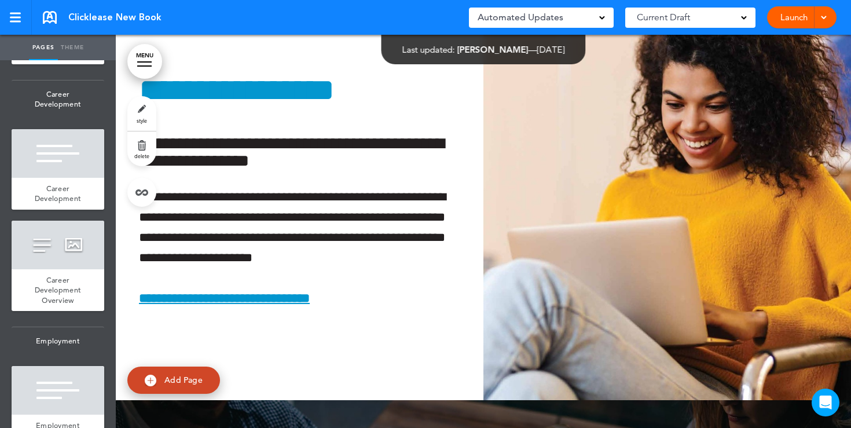
scroll to position [7639, 0]
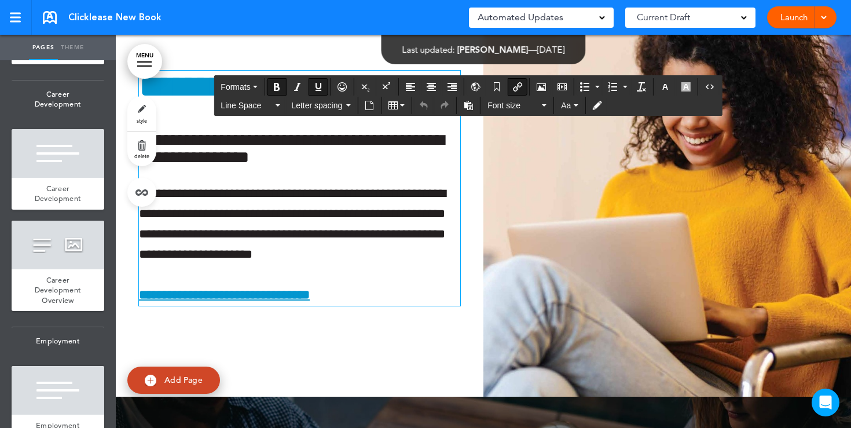
click at [284, 299] on link "**********" at bounding box center [224, 294] width 171 height 13
click at [517, 83] on icon "Insert/edit airmason link" at bounding box center [517, 86] width 9 height 9
type input "**********"
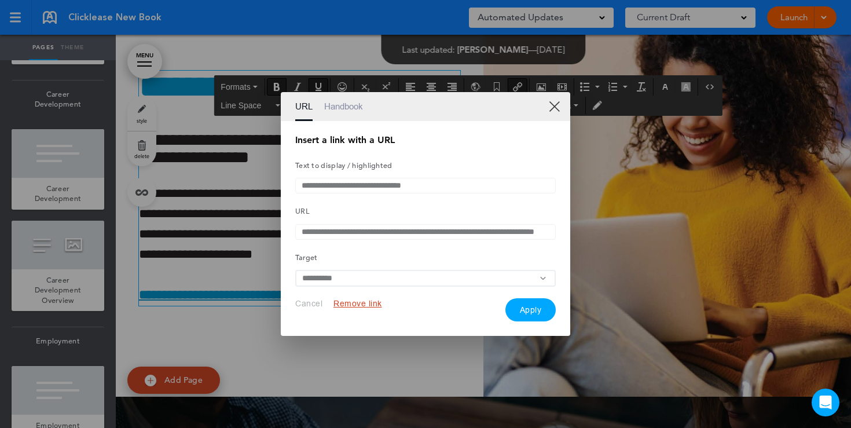
click at [242, 327] on div at bounding box center [425, 214] width 851 height 428
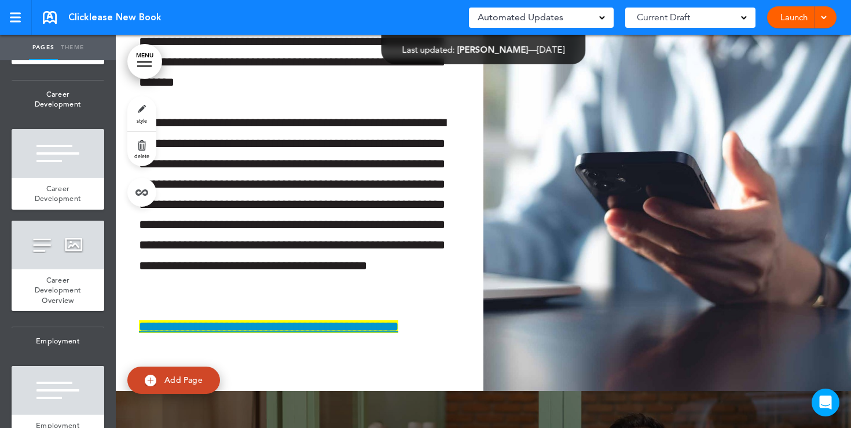
scroll to position [9315, 0]
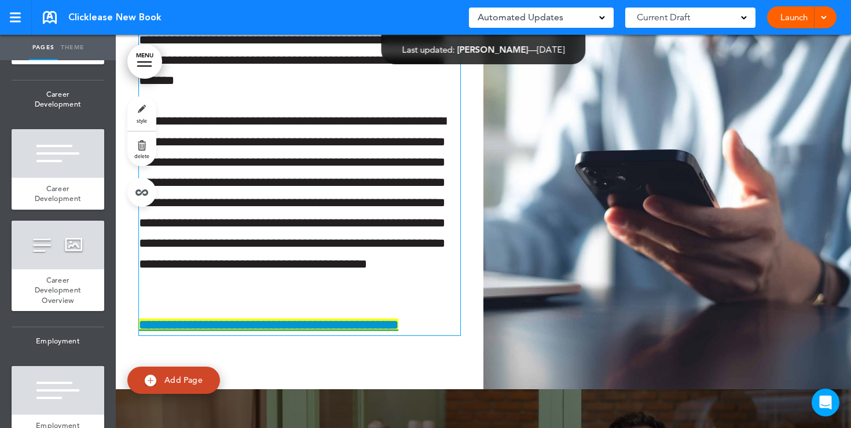
click at [376, 324] on span "**********" at bounding box center [268, 325] width 259 height 13
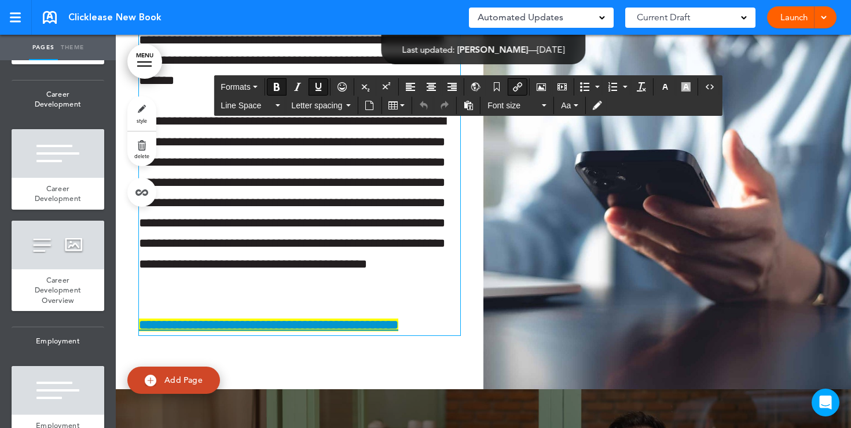
click at [518, 89] on icon "Insert/edit airmason link" at bounding box center [517, 86] width 9 height 9
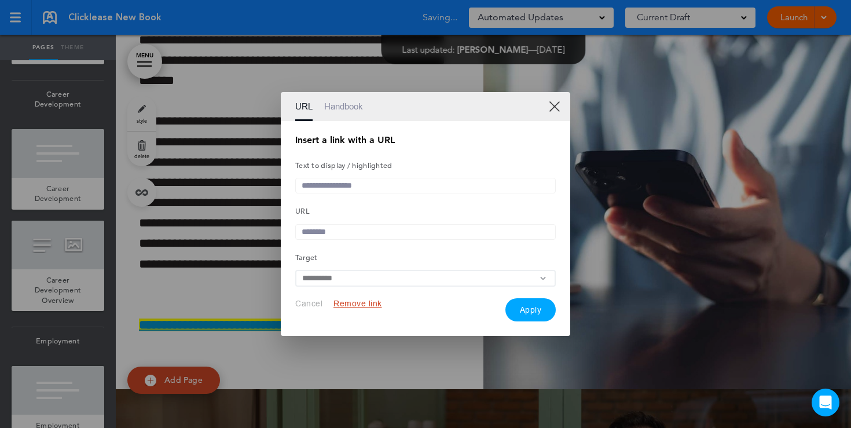
click at [553, 101] on link "XX" at bounding box center [554, 106] width 11 height 11
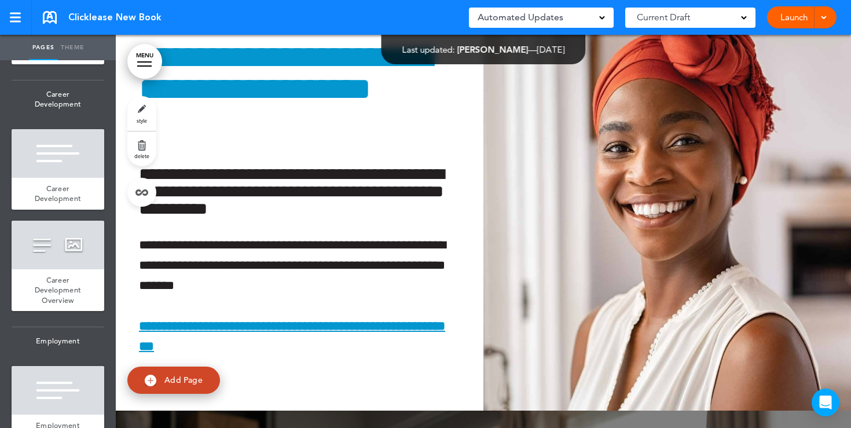
scroll to position [10130, 0]
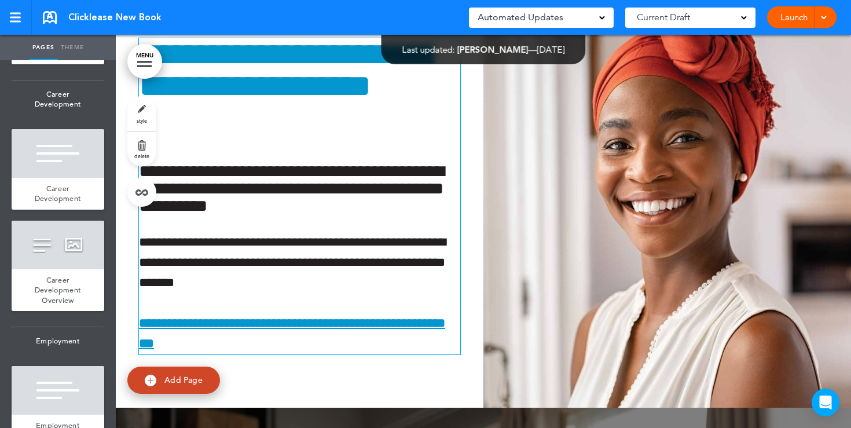
click at [273, 327] on strong "**********" at bounding box center [292, 333] width 306 height 33
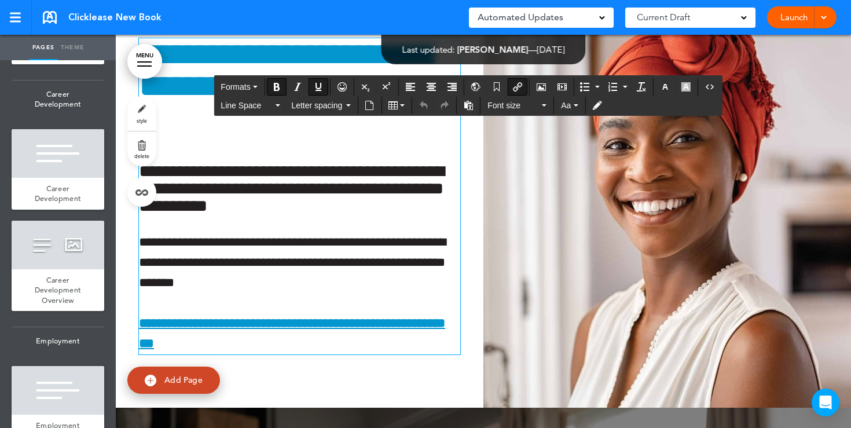
click at [518, 80] on button "Insert/edit airmason link" at bounding box center [518, 87] width 19 height 16
type input "**********"
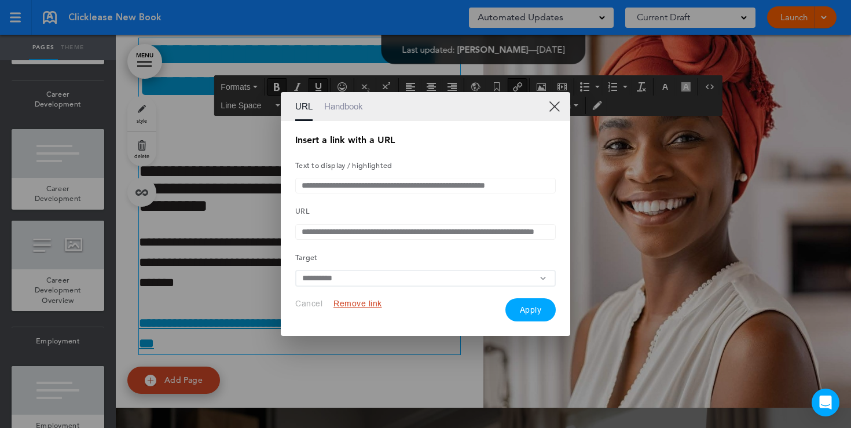
click at [448, 228] on input "**********" at bounding box center [425, 232] width 261 height 16
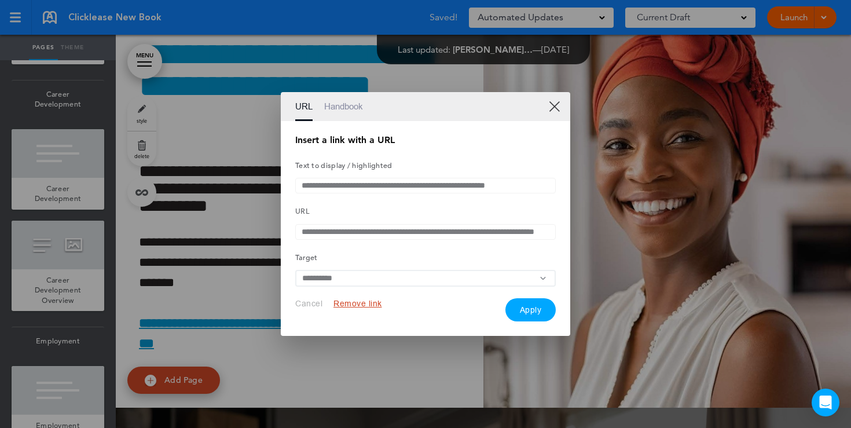
click at [448, 228] on input "**********" at bounding box center [425, 232] width 261 height 16
click at [555, 101] on link "XX" at bounding box center [554, 106] width 11 height 11
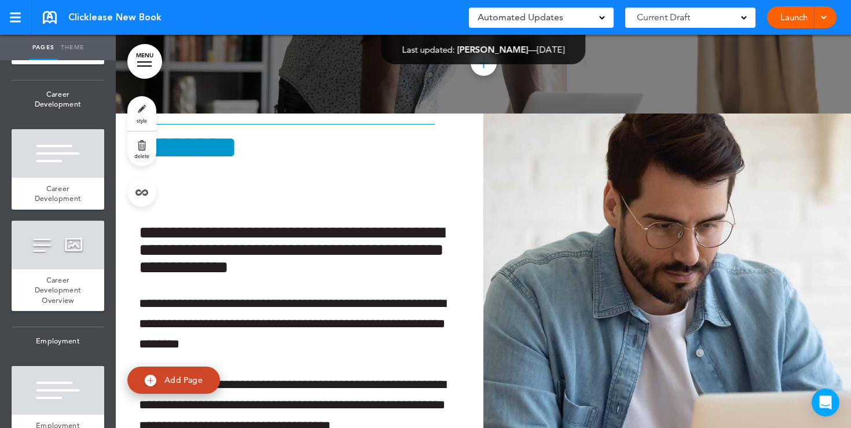
scroll to position [10866, 0]
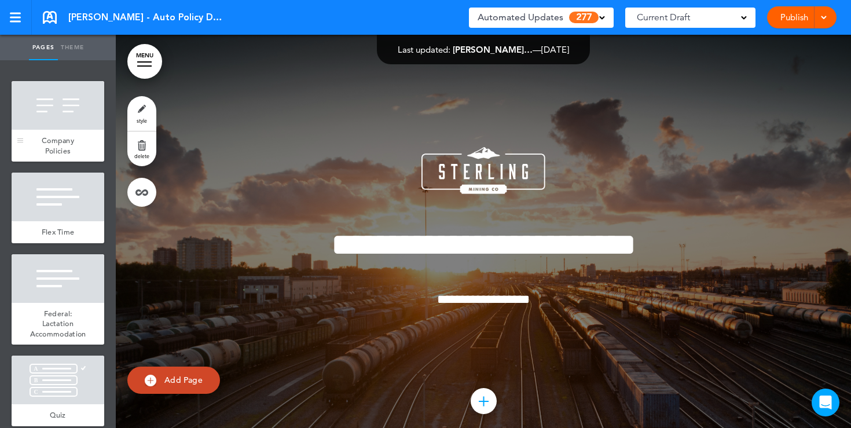
click at [51, 231] on ul "add page Welcome add page Our Mission add page Who we are add page" at bounding box center [58, 244] width 116 height 368
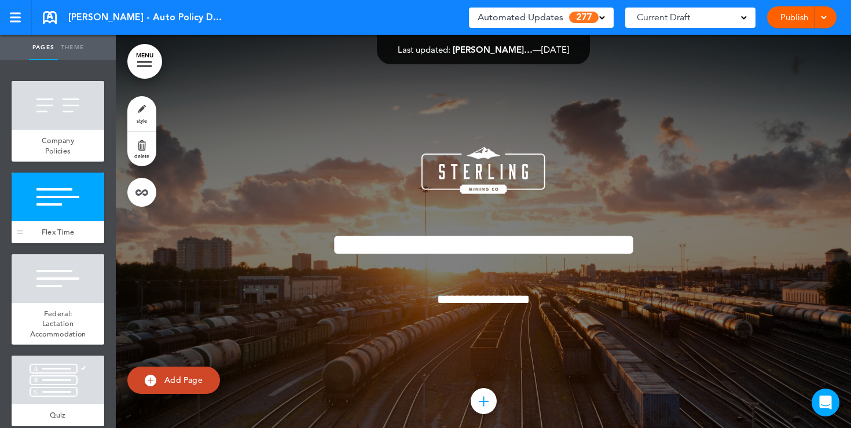
click at [56, 207] on div at bounding box center [58, 197] width 93 height 49
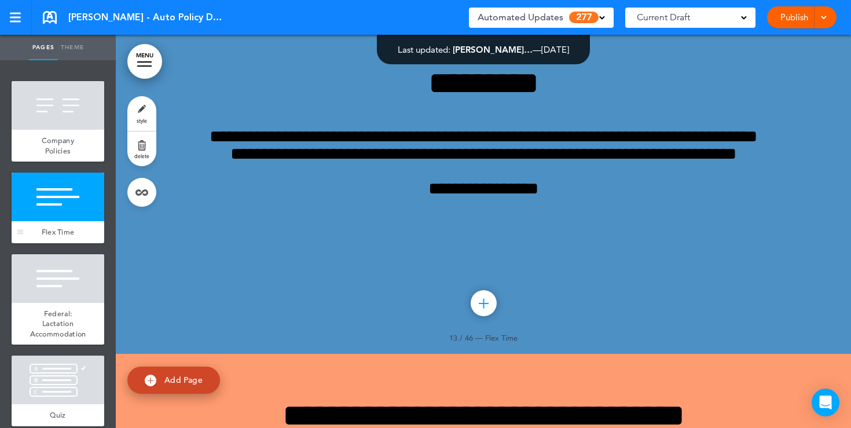
scroll to position [8157, 0]
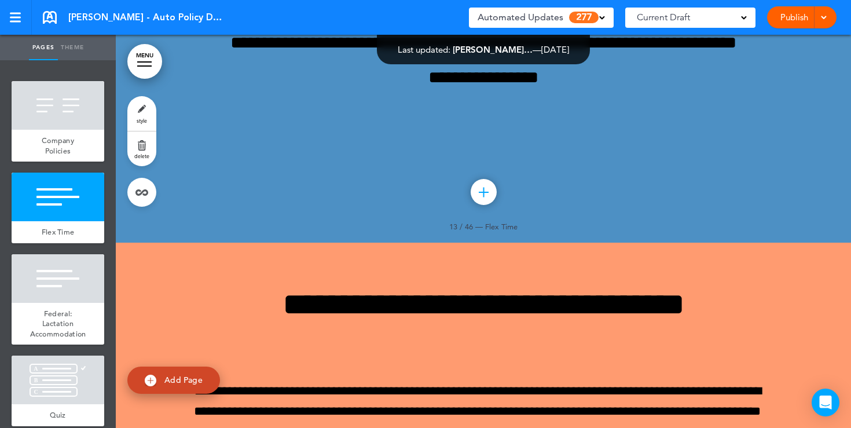
click at [134, 116] on link "style" at bounding box center [141, 113] width 29 height 35
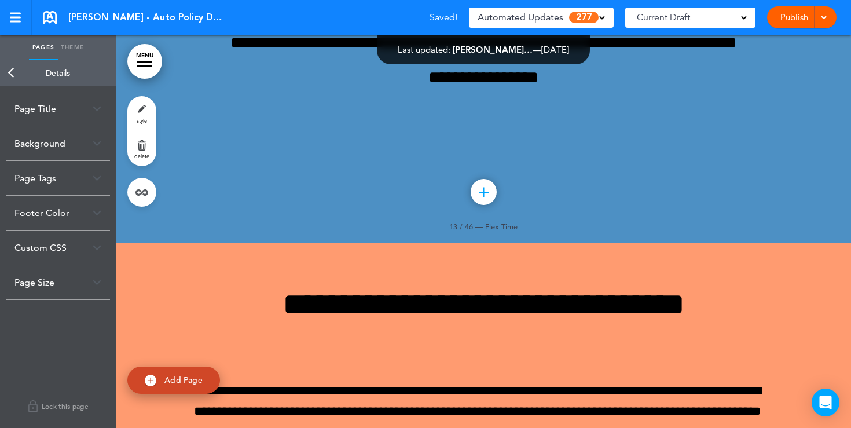
click at [94, 144] on img at bounding box center [97, 143] width 9 height 6
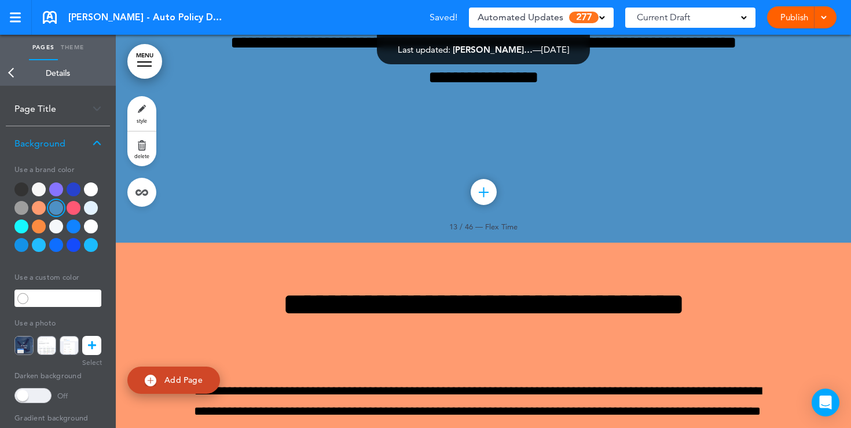
click at [93, 349] on icon at bounding box center [92, 345] width 8 height 19
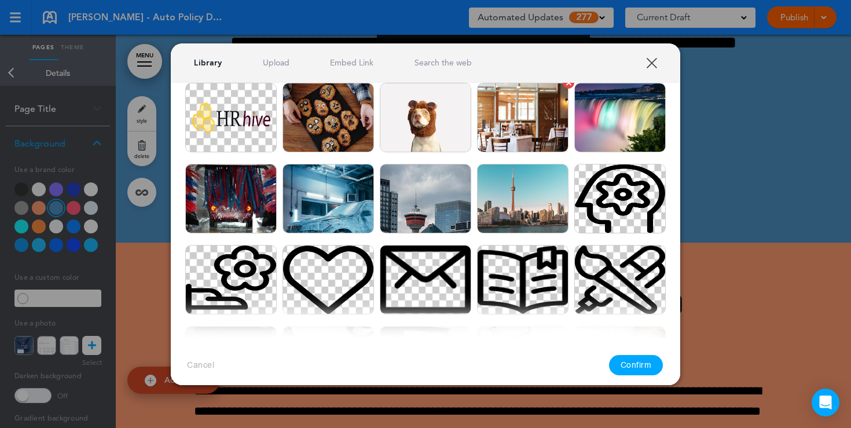
scroll to position [195, 0]
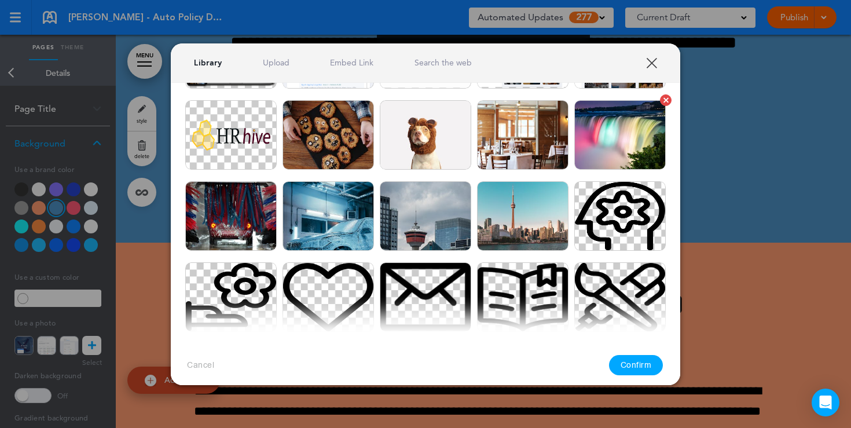
click at [601, 137] on img at bounding box center [621, 135] width 92 height 70
click at [647, 361] on button "Confirm" at bounding box center [636, 365] width 54 height 20
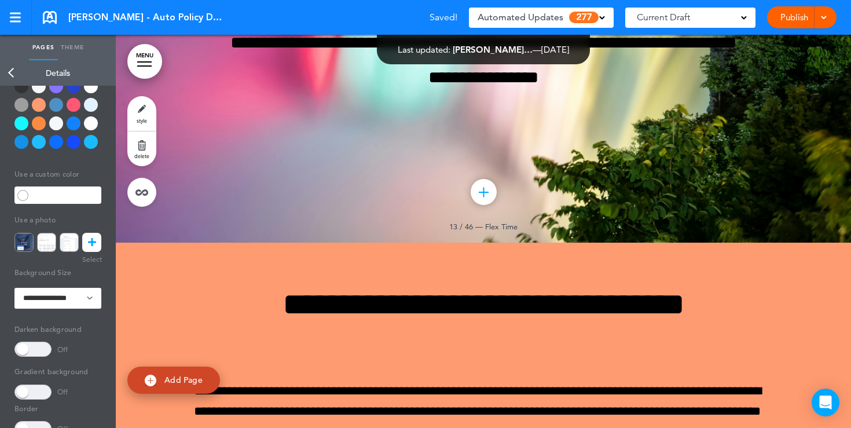
scroll to position [127, 0]
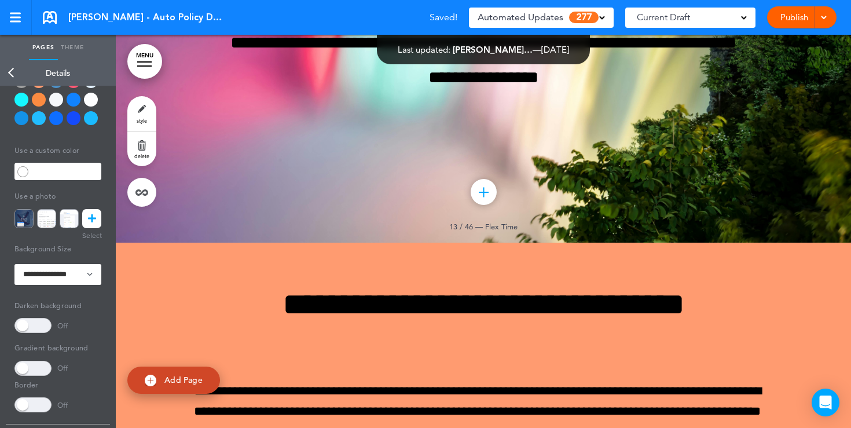
click at [41, 319] on span at bounding box center [32, 325] width 37 height 15
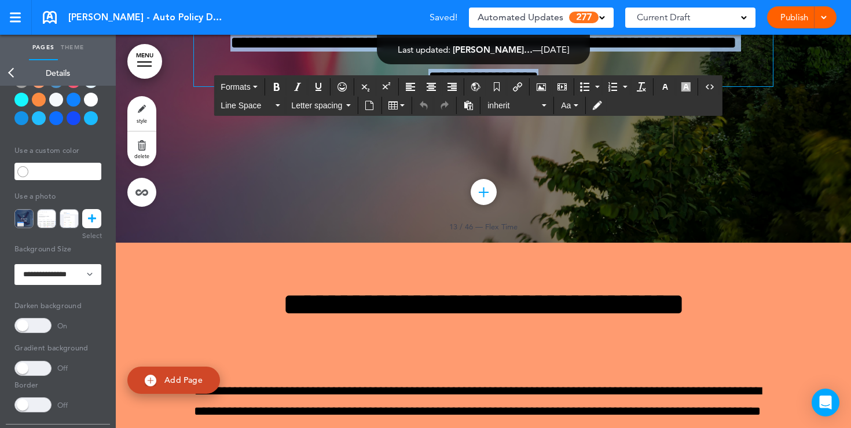
drag, startPoint x: 571, startPoint y: 303, endPoint x: 378, endPoint y: 179, distance: 228.8
click at [378, 86] on div "**********" at bounding box center [483, 21] width 579 height 130
click at [668, 93] on button "button" at bounding box center [665, 87] width 19 height 16
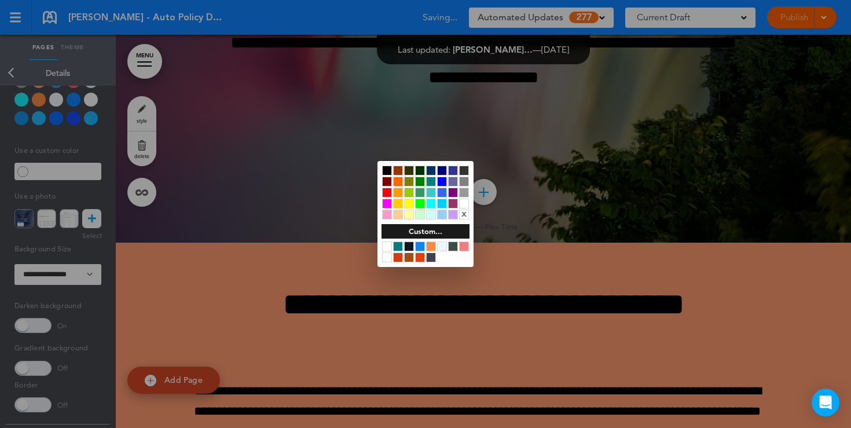
click at [466, 204] on div at bounding box center [464, 204] width 10 height 10
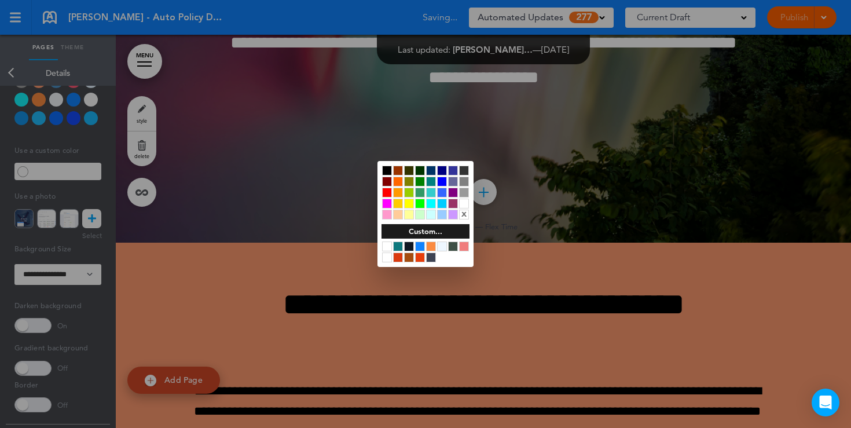
click at [760, 112] on div at bounding box center [425, 214] width 851 height 428
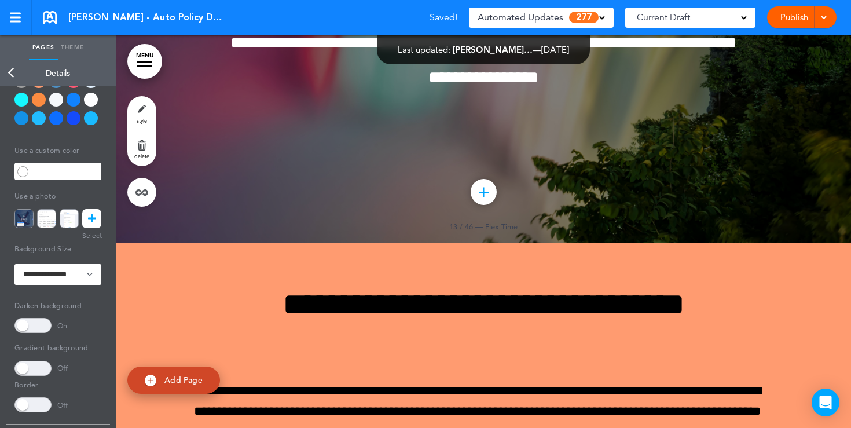
click at [789, 20] on link "Publish" at bounding box center [794, 17] width 36 height 22
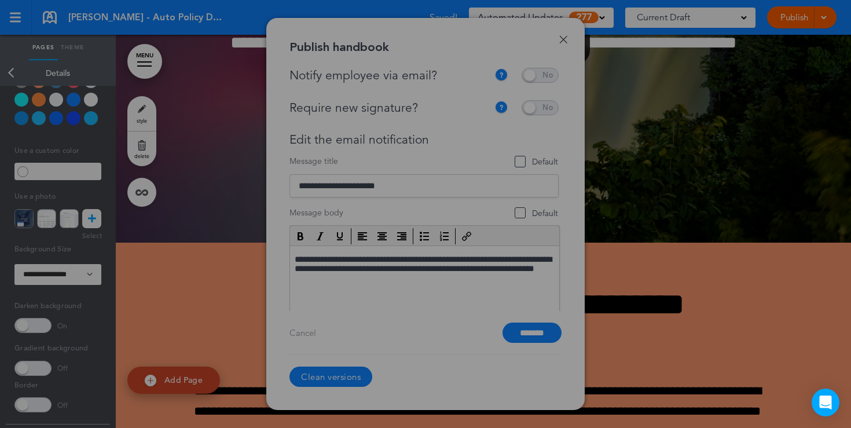
scroll to position [0, 0]
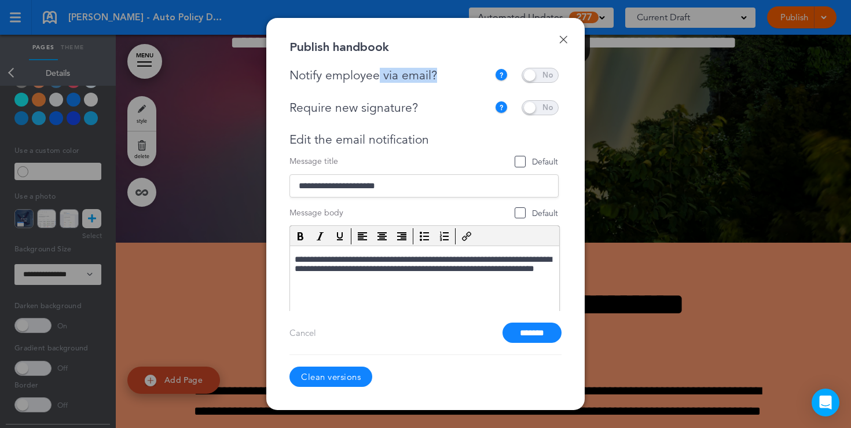
drag, startPoint x: 438, startPoint y: 76, endPoint x: 371, endPoint y: 76, distance: 67.8
click at [372, 76] on div "Notify employee via email?" at bounding box center [392, 75] width 205 height 14
click at [447, 76] on div "Notify employee via email?" at bounding box center [392, 75] width 205 height 14
click at [538, 103] on span at bounding box center [540, 107] width 37 height 15
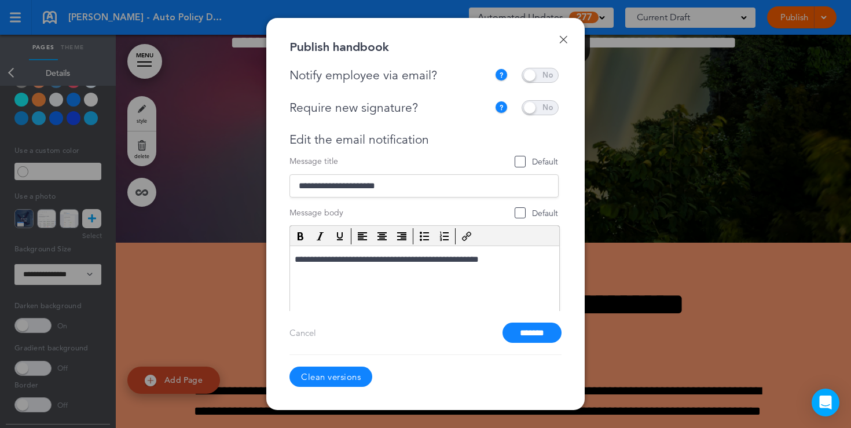
click at [536, 106] on span at bounding box center [540, 107] width 37 height 15
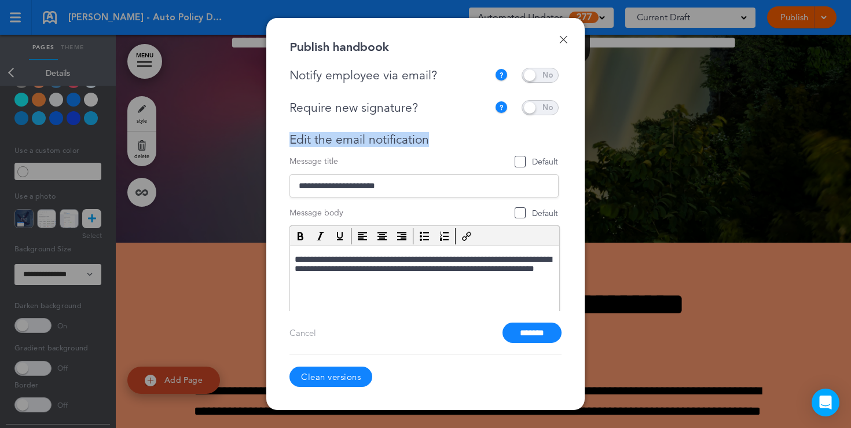
drag, startPoint x: 433, startPoint y: 142, endPoint x: 335, endPoint y: 129, distance: 98.7
click at [335, 129] on div "**********" at bounding box center [424, 225] width 269 height 251
click at [519, 333] on input "*******" at bounding box center [532, 333] width 59 height 20
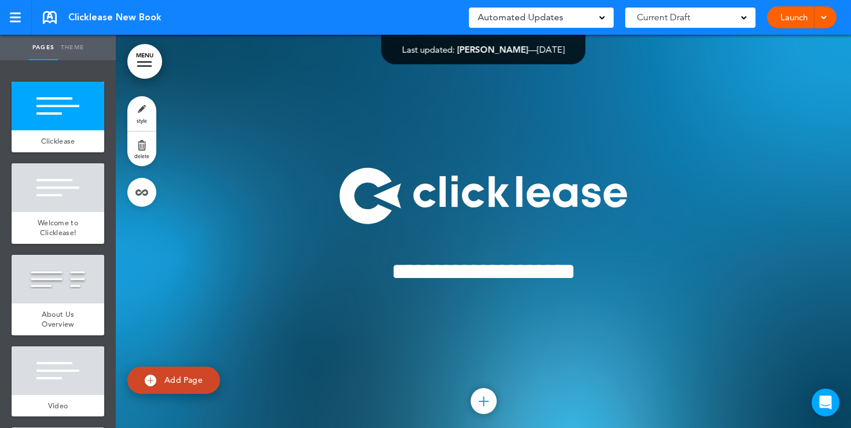
click at [152, 66] on link "MENU" at bounding box center [144, 61] width 35 height 35
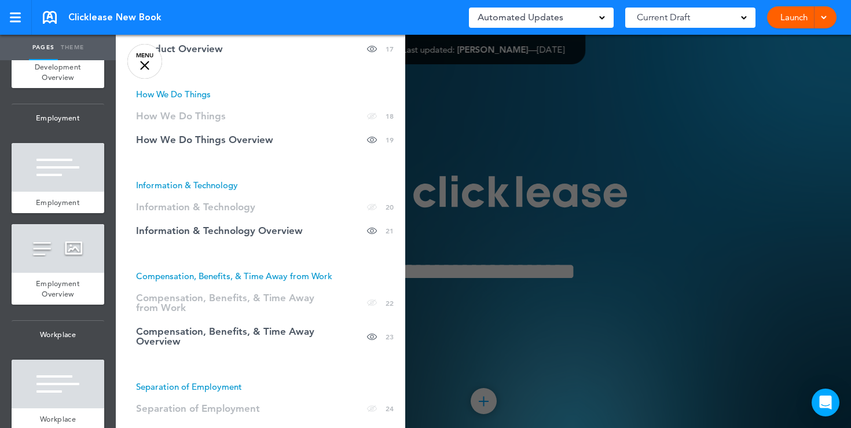
scroll to position [1007, 0]
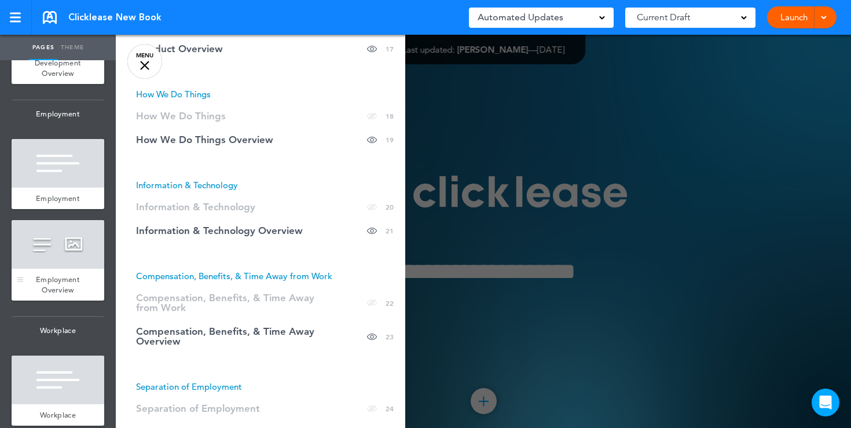
click at [61, 262] on div at bounding box center [58, 244] width 93 height 49
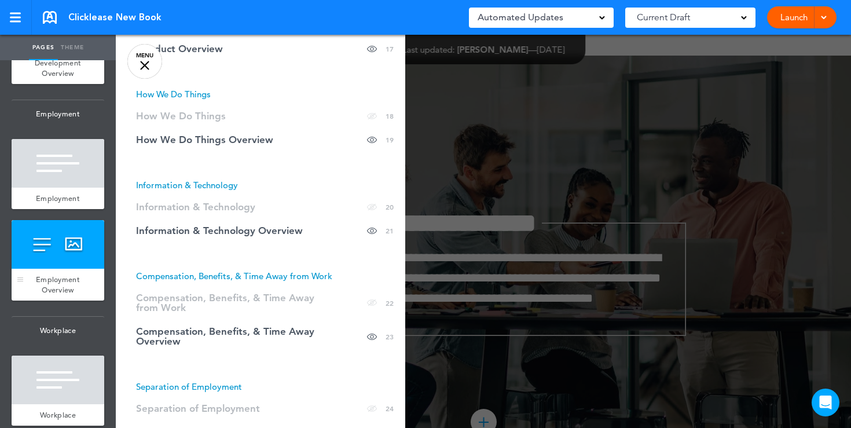
scroll to position [5916, 0]
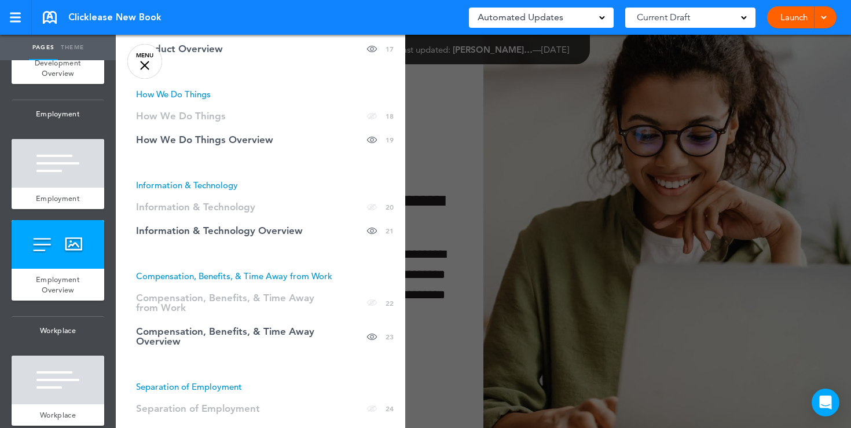
click at [148, 60] on link "MENU" at bounding box center [144, 61] width 35 height 35
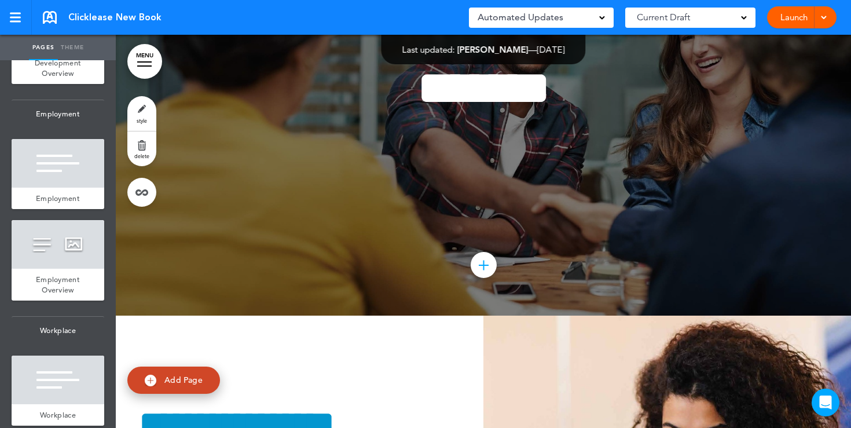
scroll to position [7321, 0]
